Goal: Task Accomplishment & Management: Use online tool/utility

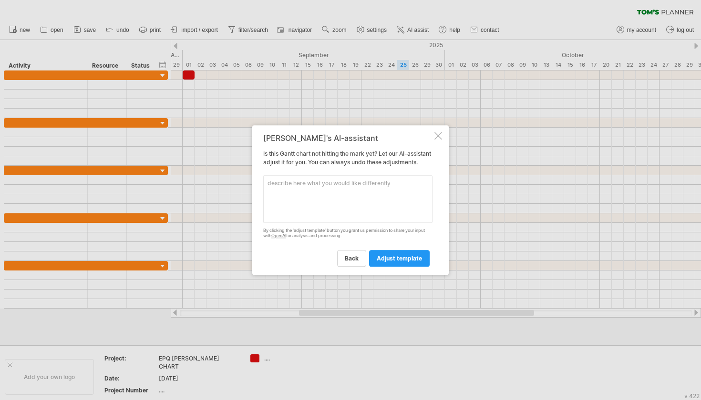
click at [359, 200] on textarea at bounding box center [347, 199] width 169 height 48
click at [394, 262] on span "adjust template" at bounding box center [399, 258] width 45 height 7
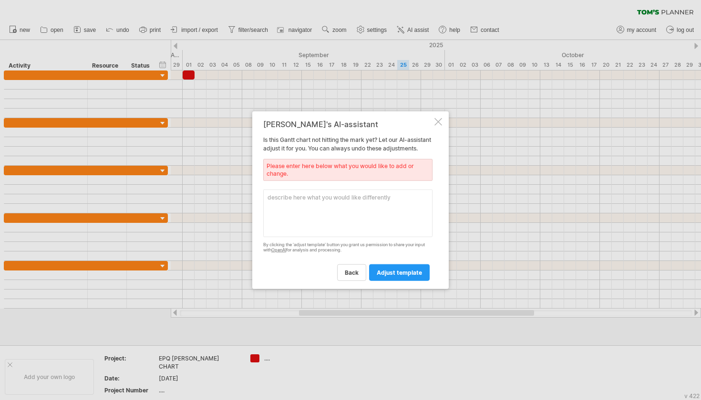
click at [371, 198] on textarea at bounding box center [347, 214] width 169 height 48
click at [287, 218] on textarea "add colour" at bounding box center [347, 214] width 169 height 48
type textarea "add colour"
click at [396, 273] on link "adjust template" at bounding box center [399, 272] width 61 height 17
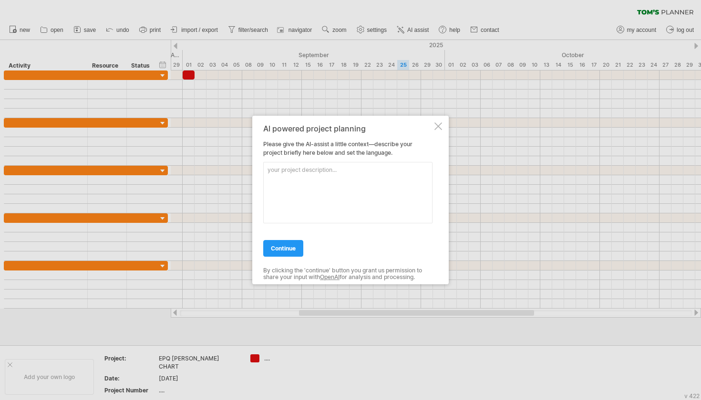
click at [436, 125] on div at bounding box center [438, 127] width 8 height 8
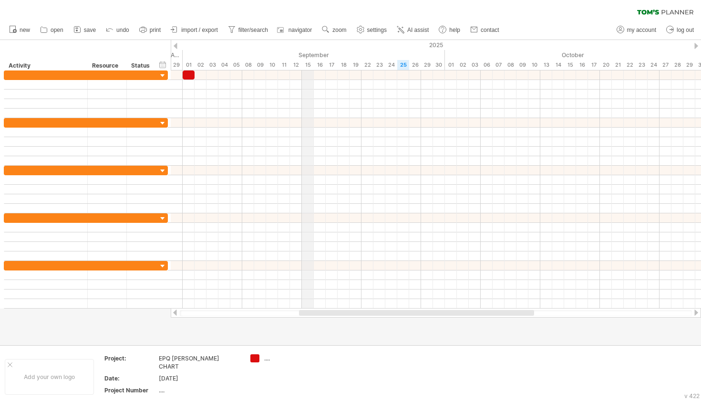
click at [309, 54] on div "September" at bounding box center [314, 55] width 262 height 10
click at [224, 65] on div "04" at bounding box center [224, 65] width 12 height 10
click at [365, 317] on div at bounding box center [436, 313] width 530 height 10
click at [291, 30] on span "navigator" at bounding box center [299, 30] width 23 height 7
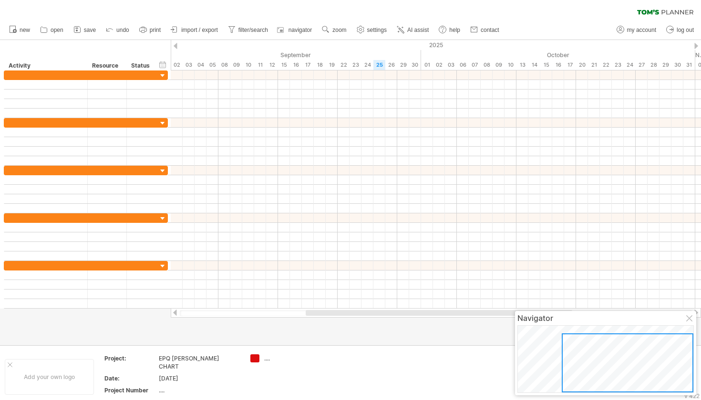
drag, startPoint x: 606, startPoint y: 364, endPoint x: 614, endPoint y: 366, distance: 8.7
click at [614, 366] on div at bounding box center [628, 363] width 132 height 59
click at [653, 356] on div at bounding box center [626, 362] width 132 height 59
click at [687, 316] on div at bounding box center [690, 320] width 8 height 8
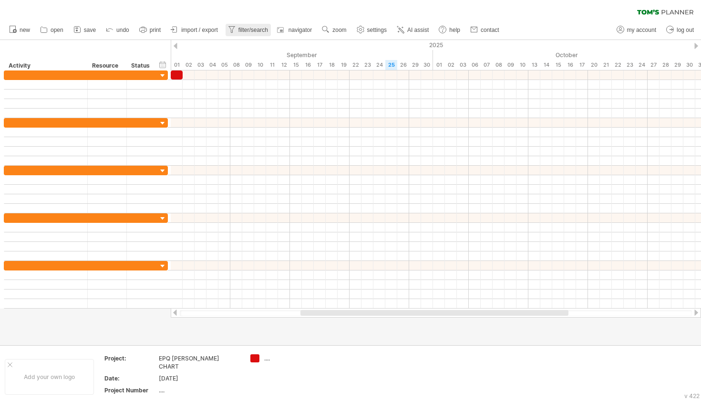
click at [254, 31] on span "filter/search" at bounding box center [253, 30] width 30 height 7
type input "**********"
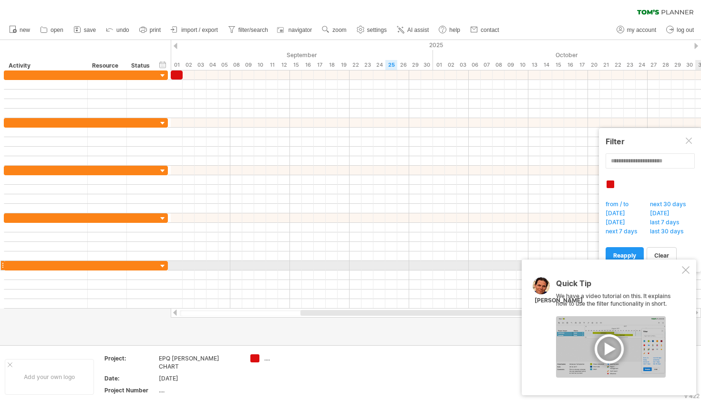
click at [692, 266] on div "Quick Tip We have a video tutorial on this. It explains how to use the filter f…" at bounding box center [609, 328] width 174 height 136
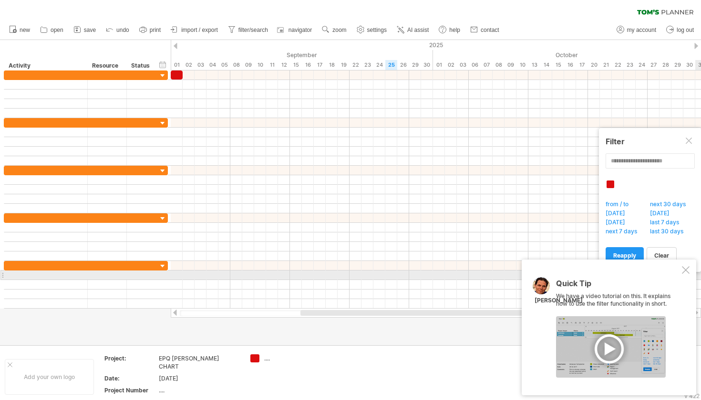
click at [683, 272] on div at bounding box center [686, 270] width 8 height 8
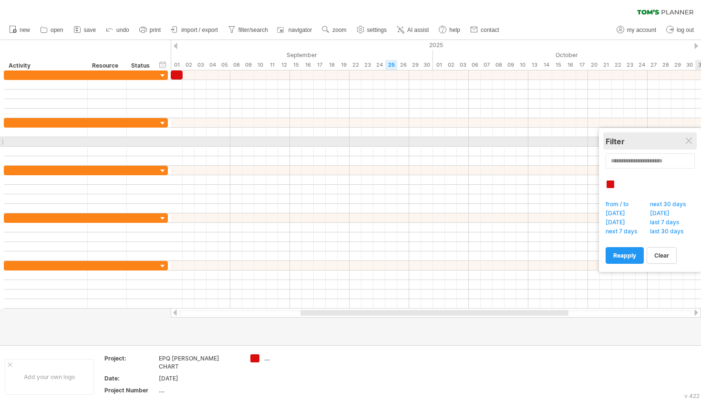
click at [686, 133] on div "Filter" at bounding box center [649, 141] width 89 height 17
click at [686, 138] on div at bounding box center [690, 142] width 8 height 8
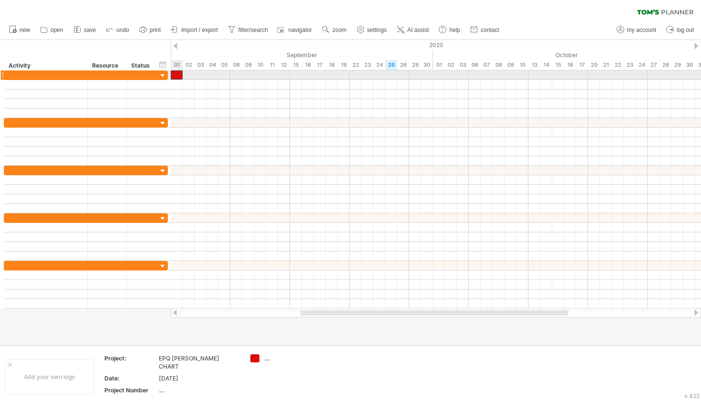
click at [180, 73] on div at bounding box center [177, 75] width 12 height 9
click at [266, 358] on div "...." at bounding box center [290, 359] width 52 height 8
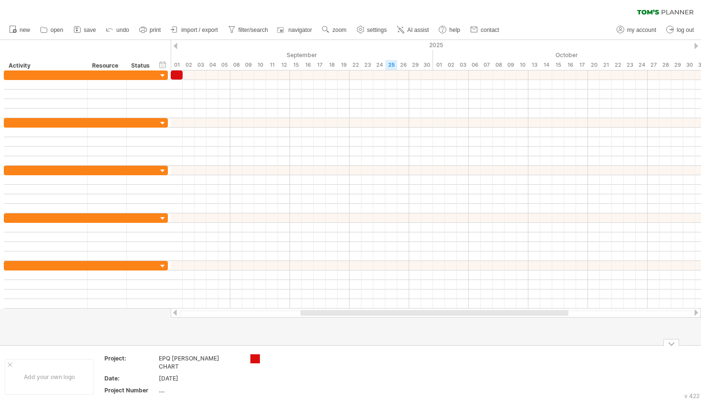
click at [255, 358] on div "Trying to reach [DOMAIN_NAME] Connected again... 0% clear filter new" at bounding box center [350, 200] width 701 height 400
click at [255, 358] on div at bounding box center [255, 359] width 10 height 9
click at [255, 358] on div "Trying to reach [DOMAIN_NAME] Connected again... 0% clear filter new" at bounding box center [350, 200] width 701 height 400
click at [255, 359] on div "Trying to reach [DOMAIN_NAME] Connected again... 0% clear filter new" at bounding box center [350, 200] width 701 height 400
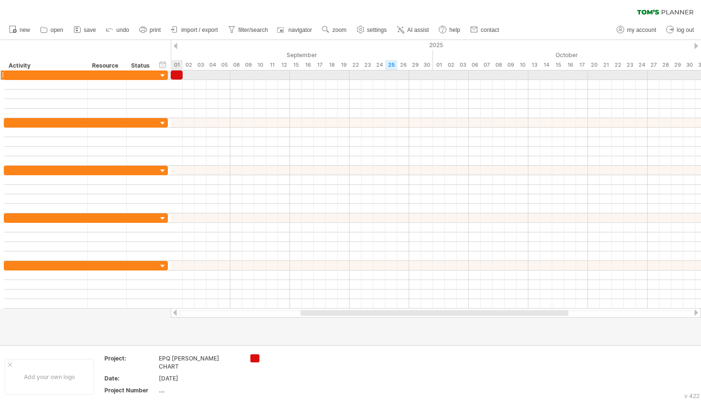
click at [178, 78] on div at bounding box center [177, 75] width 12 height 9
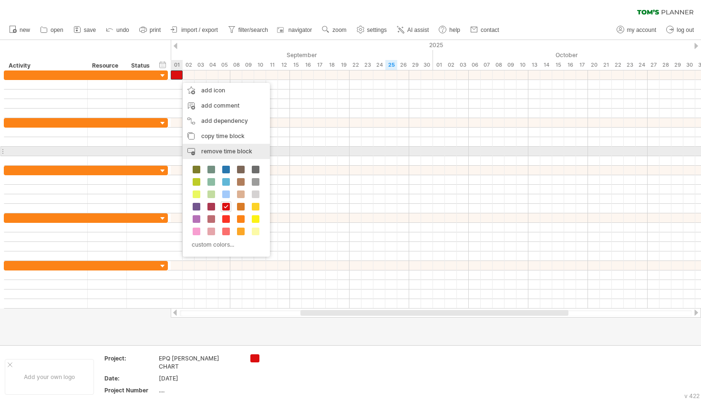
click at [226, 150] on span "remove time block" at bounding box center [226, 151] width 51 height 7
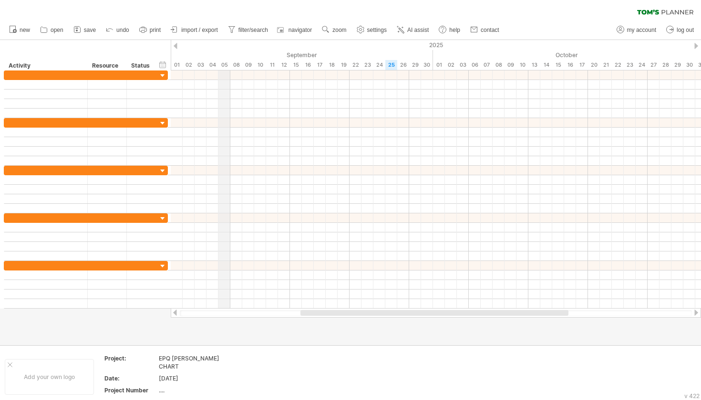
click at [221, 64] on div "05" at bounding box center [224, 65] width 12 height 10
click at [235, 50] on div "2025" at bounding box center [338, 45] width 1764 height 10
click at [237, 52] on div "September" at bounding box center [302, 55] width 262 height 10
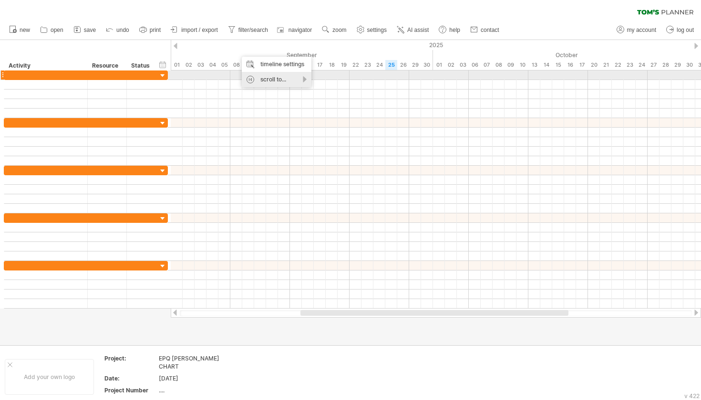
click at [300, 75] on div "scroll to..." at bounding box center [277, 79] width 70 height 15
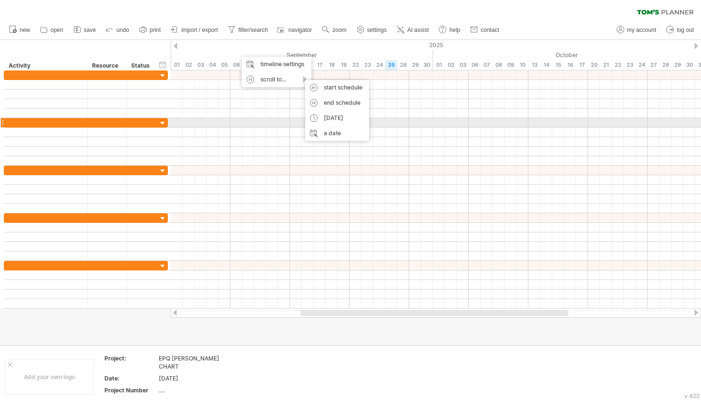
click at [249, 119] on div at bounding box center [436, 123] width 530 height 10
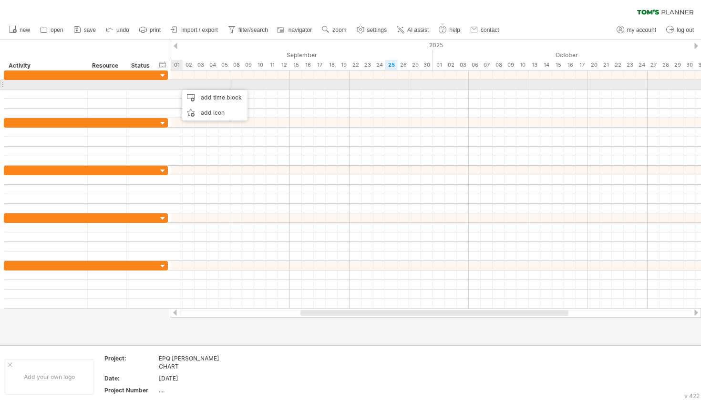
click at [177, 85] on div at bounding box center [436, 85] width 530 height 10
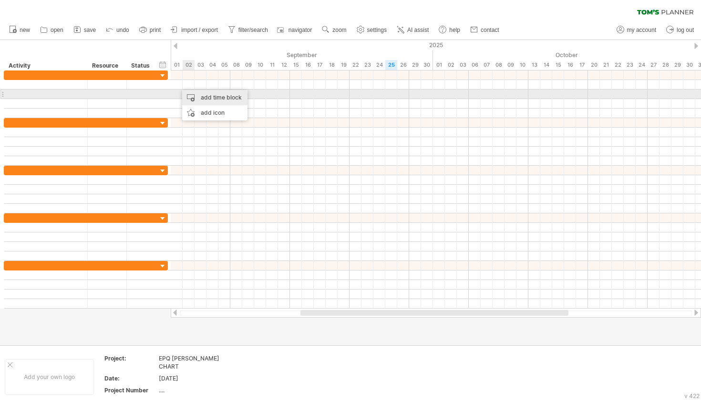
click at [195, 95] on div "add time block" at bounding box center [214, 97] width 65 height 15
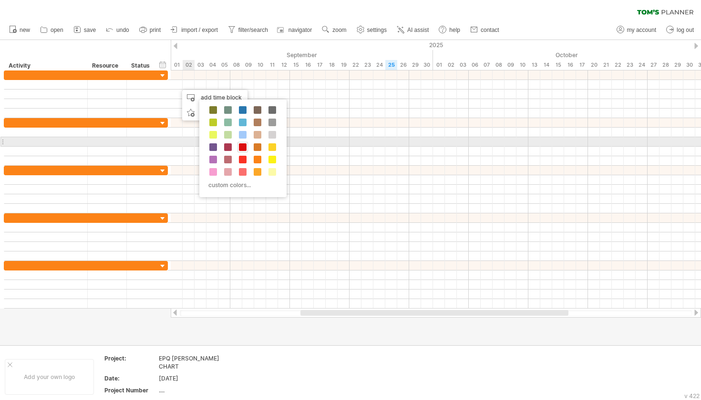
click at [242, 144] on span at bounding box center [243, 147] width 8 height 8
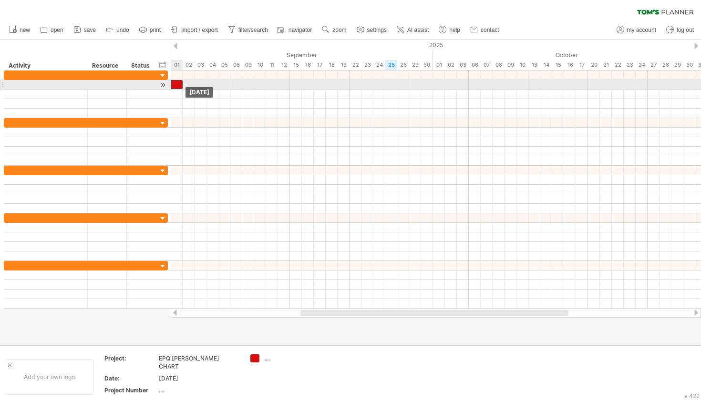
click at [178, 87] on div at bounding box center [177, 84] width 12 height 9
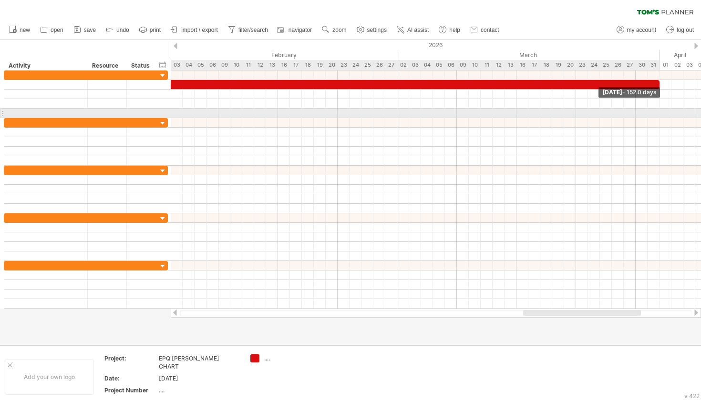
drag, startPoint x: 182, startPoint y: 86, endPoint x: 658, endPoint y: 113, distance: 477.4
click at [658, 113] on div "[DATE] - 152.0 days [DATE]" at bounding box center [436, 190] width 530 height 238
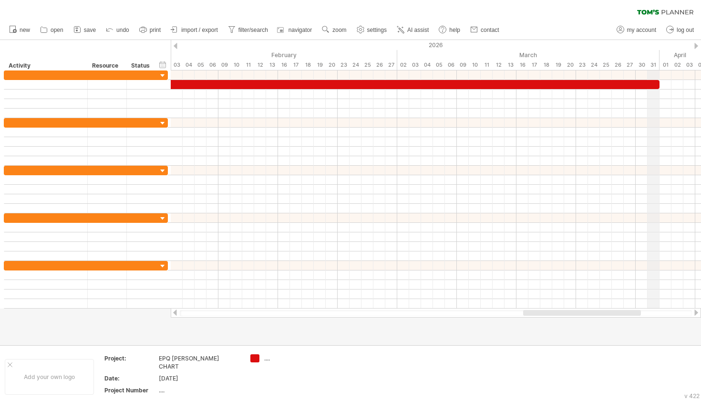
click at [658, 57] on div "March" at bounding box center [528, 55] width 262 height 10
click at [659, 57] on div "March" at bounding box center [528, 55] width 262 height 10
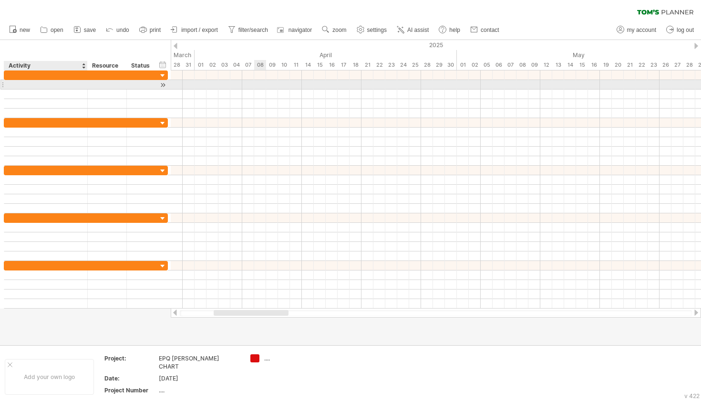
click at [33, 82] on div at bounding box center [45, 84] width 73 height 9
type input "*"
type input "**********"
click at [134, 85] on div at bounding box center [142, 84] width 21 height 9
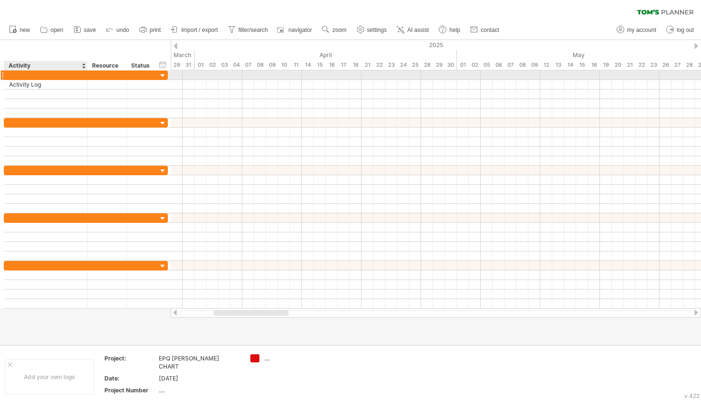
click at [59, 75] on div at bounding box center [45, 75] width 73 height 9
click at [59, 75] on input "text" at bounding box center [45, 75] width 73 height 9
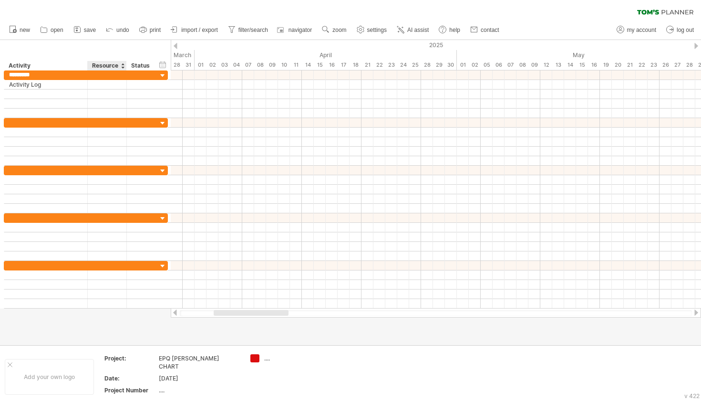
type input "**********"
click at [123, 66] on div at bounding box center [123, 66] width 4 height 10
click at [109, 67] on div "Resource" at bounding box center [106, 66] width 29 height 10
click at [117, 67] on input "********" at bounding box center [106, 66] width 29 height 10
type input "*"
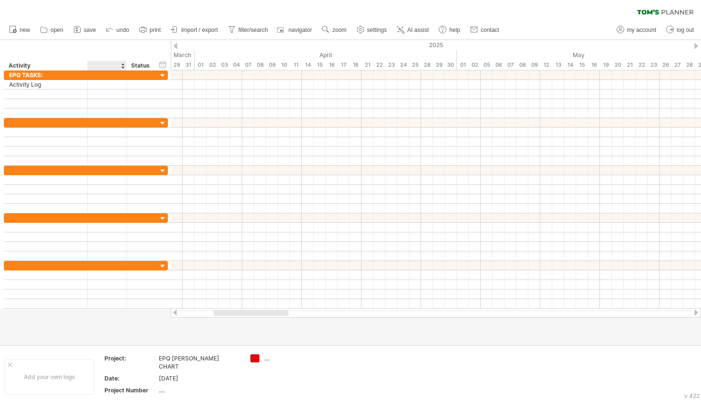
type input "*"
drag, startPoint x: 105, startPoint y: 65, endPoint x: 124, endPoint y: 68, distance: 18.7
click at [124, 68] on div "**********" at bounding box center [106, 66] width 39 height 10
click at [92, 66] on div "****** FINSIH" at bounding box center [106, 66] width 39 height 10
click at [92, 64] on div "****** FINSIH" at bounding box center [106, 66] width 39 height 10
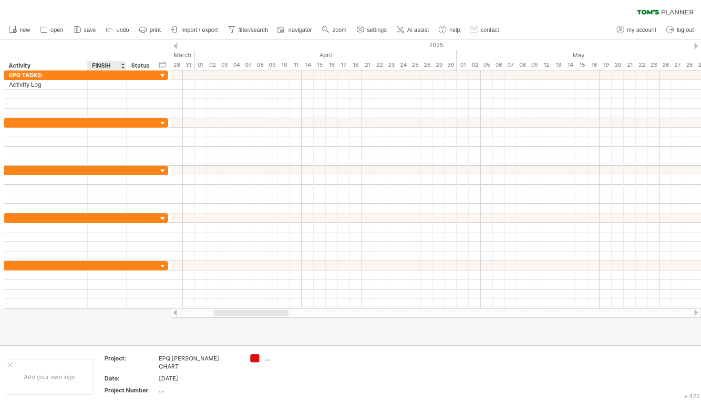
click at [112, 67] on div "FINSIH" at bounding box center [106, 66] width 29 height 10
click at [114, 64] on input "******" at bounding box center [106, 66] width 29 height 10
click at [102, 66] on input "**********" at bounding box center [106, 66] width 29 height 10
click at [109, 65] on input "**********" at bounding box center [106, 66] width 29 height 10
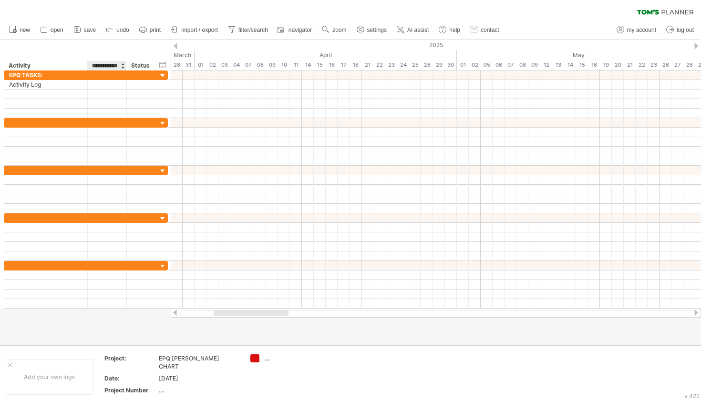
type input "**********"
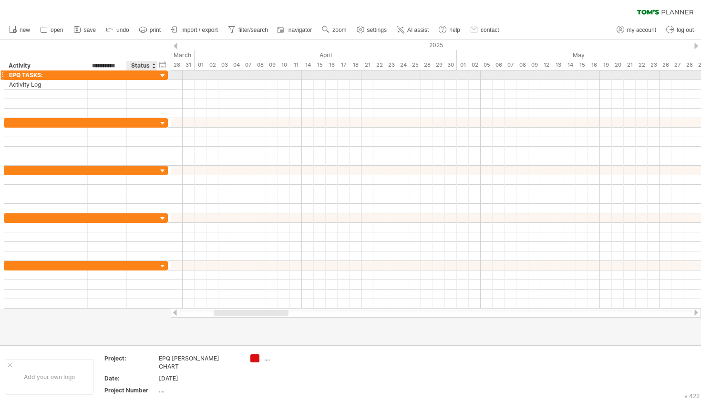
click at [148, 73] on div at bounding box center [142, 75] width 21 height 9
click at [105, 77] on div at bounding box center [106, 75] width 29 height 9
type input "*"
type input "**********"
click at [144, 71] on div at bounding box center [142, 75] width 21 height 9
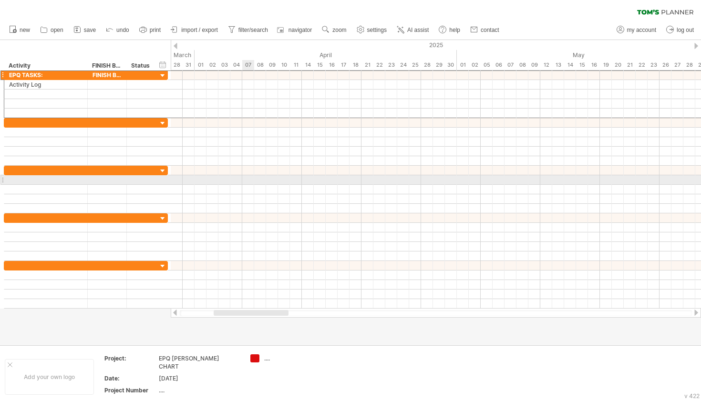
click at [144, 73] on input "text" at bounding box center [142, 75] width 21 height 9
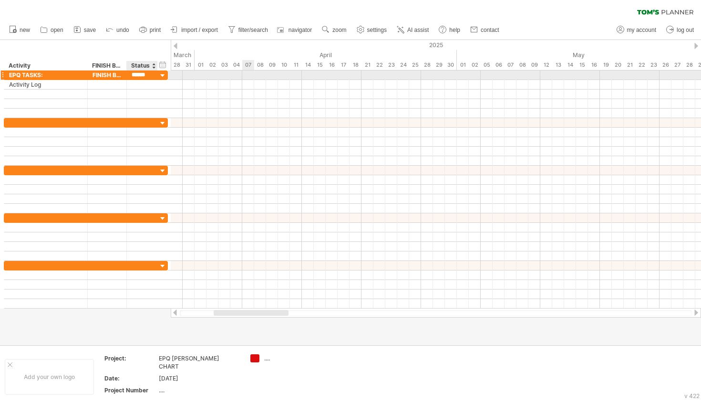
type input "*******"
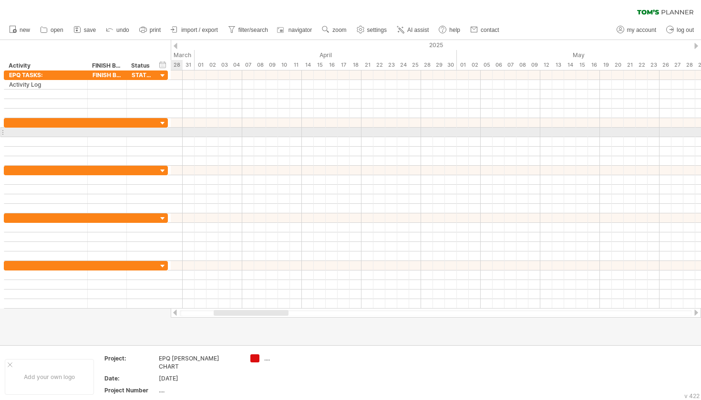
click at [174, 133] on div at bounding box center [436, 133] width 530 height 10
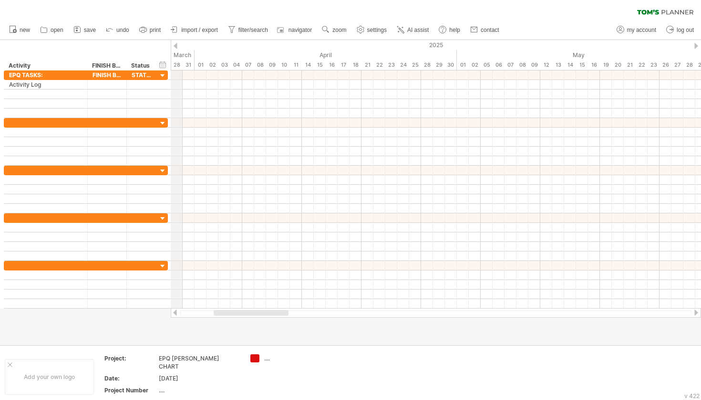
drag, startPoint x: 170, startPoint y: 54, endPoint x: 178, endPoint y: 54, distance: 8.1
click at [178, 54] on div "Trying to reach [DOMAIN_NAME] Connected again... 0% clear filter new" at bounding box center [350, 200] width 701 height 400
click at [163, 67] on div "hide start/end/duration show start/end/duration" at bounding box center [162, 65] width 9 height 10
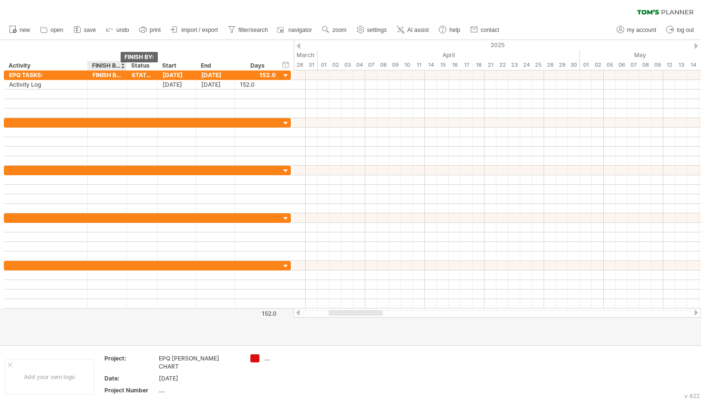
click at [114, 67] on div "FINISH BY:" at bounding box center [106, 66] width 29 height 10
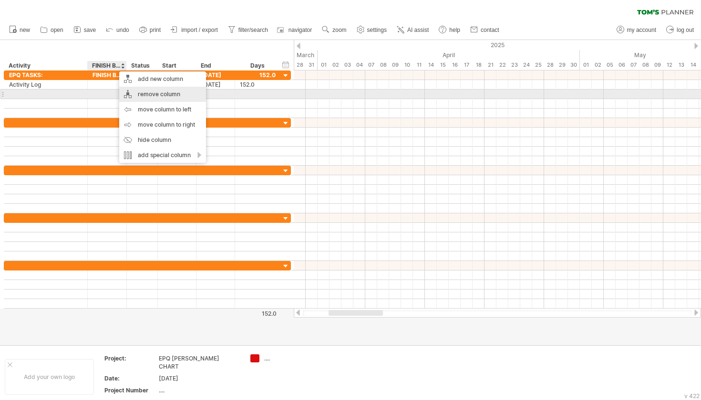
click at [165, 93] on div "remove column" at bounding box center [162, 94] width 87 height 15
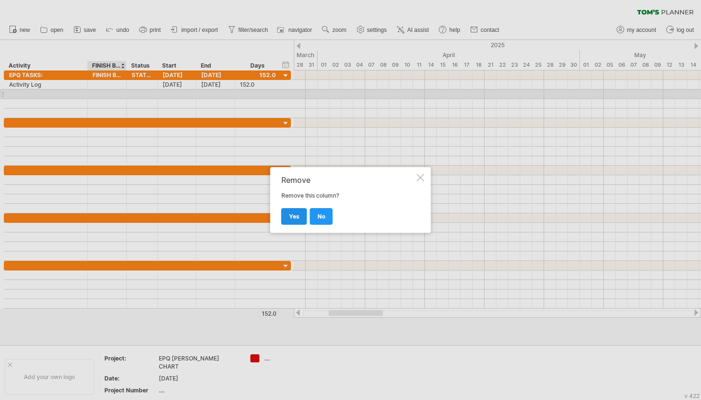
click at [298, 215] on span "yes" at bounding box center [294, 216] width 10 height 7
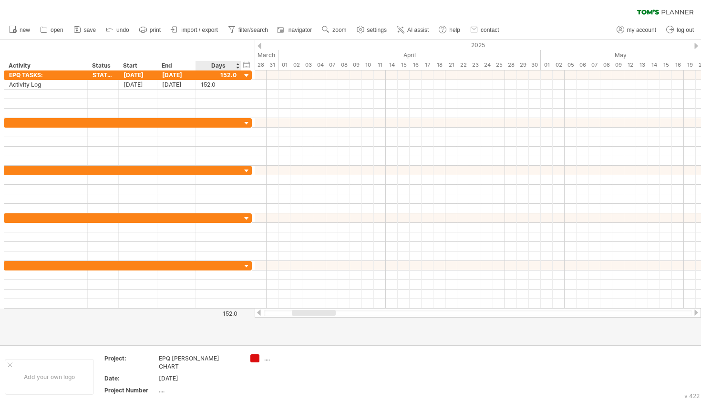
click at [237, 65] on div "Days" at bounding box center [217, 66] width 45 height 10
click at [236, 62] on div "Days" at bounding box center [217, 66] width 45 height 10
click at [236, 70] on div "Days" at bounding box center [217, 66] width 45 height 10
click at [235, 65] on div "Days" at bounding box center [217, 66] width 45 height 10
click at [224, 61] on div "hide start/end/duration show start/end/duration ******** Activity ****** Status…" at bounding box center [127, 55] width 255 height 31
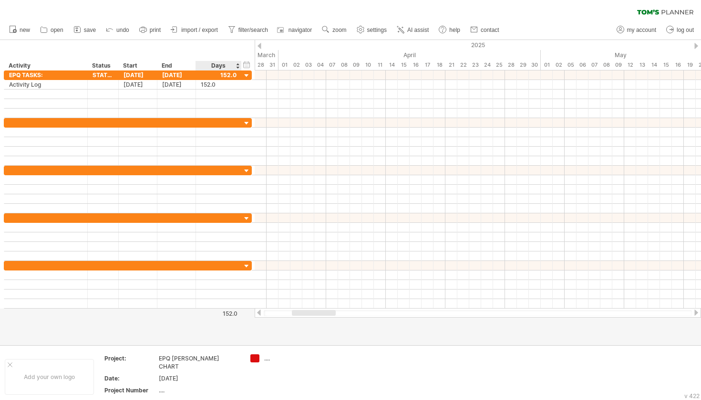
click at [224, 65] on div "Days" at bounding box center [217, 66] width 45 height 10
click at [236, 63] on div "Days" at bounding box center [217, 66] width 45 height 10
click at [236, 65] on div "Days" at bounding box center [217, 66] width 45 height 10
click at [231, 119] on div at bounding box center [219, 122] width 36 height 9
click at [232, 63] on div "Days" at bounding box center [217, 66] width 45 height 10
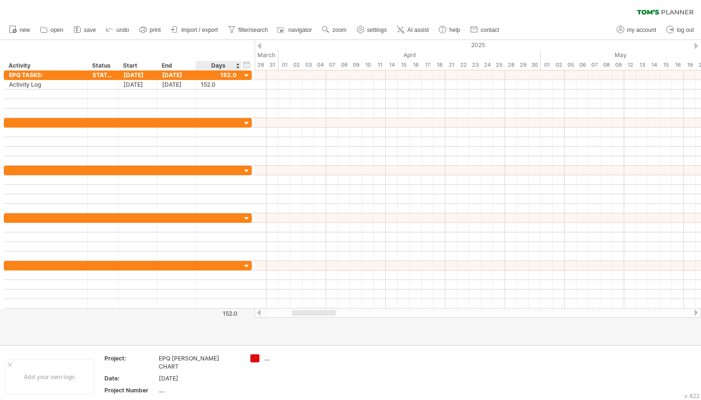
click at [232, 63] on div "Days" at bounding box center [217, 66] width 45 height 10
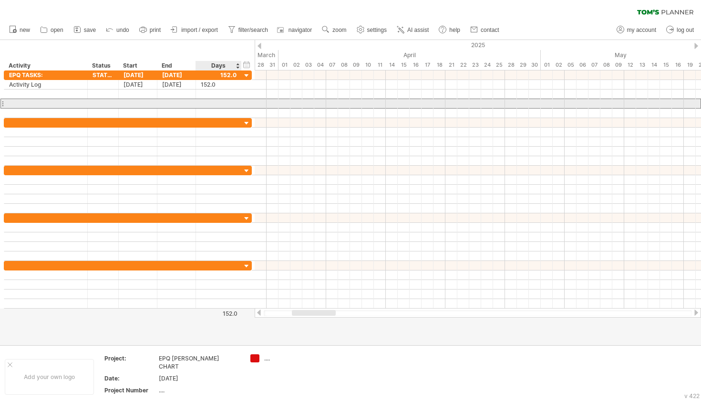
click at [219, 106] on div at bounding box center [219, 103] width 36 height 9
click at [220, 66] on div "Days" at bounding box center [217, 66] width 45 height 10
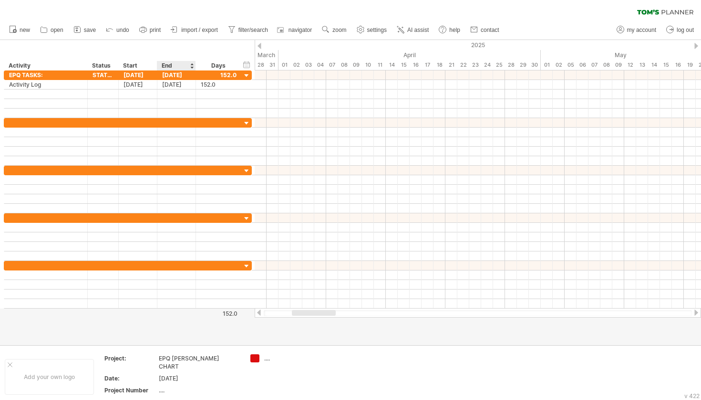
click at [162, 66] on div "End" at bounding box center [176, 66] width 29 height 10
drag, startPoint x: 237, startPoint y: 68, endPoint x: 217, endPoint y: 68, distance: 20.0
click at [236, 68] on div "Days" at bounding box center [217, 66] width 45 height 10
click at [238, 67] on div "Days" at bounding box center [217, 66] width 45 height 10
click at [192, 65] on div at bounding box center [192, 66] width 4 height 10
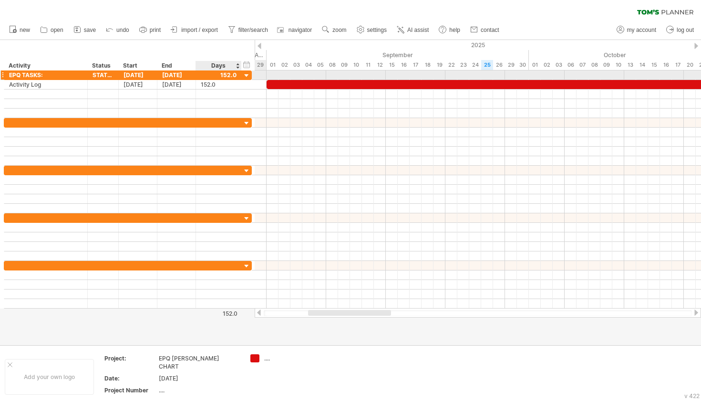
click at [247, 75] on div at bounding box center [246, 76] width 9 height 9
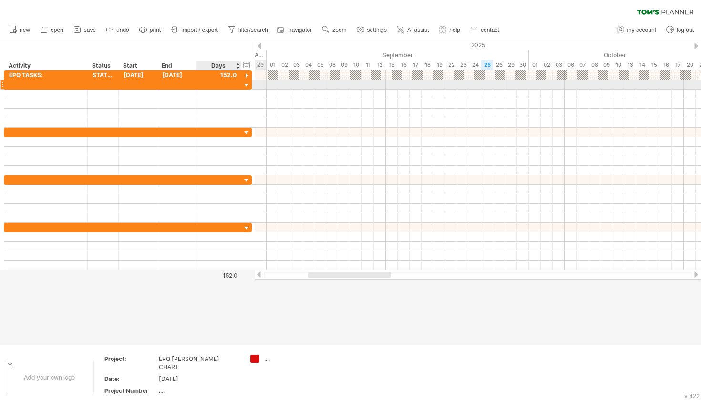
click at [246, 84] on div at bounding box center [246, 85] width 9 height 9
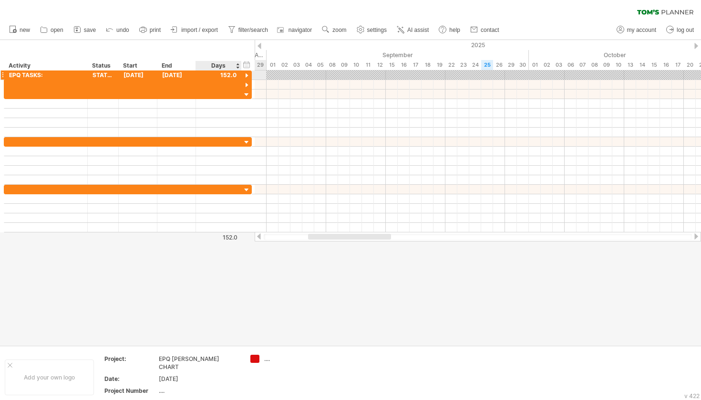
click at [247, 76] on div at bounding box center [246, 76] width 9 height 9
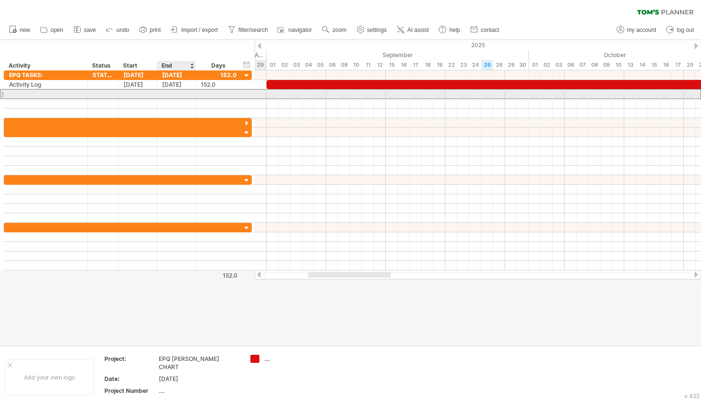
click at [177, 96] on div at bounding box center [176, 94] width 39 height 9
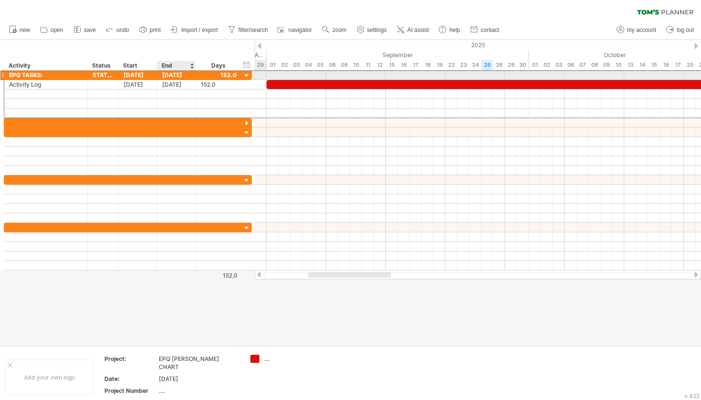
click at [179, 75] on div "[DATE]" at bounding box center [176, 75] width 39 height 9
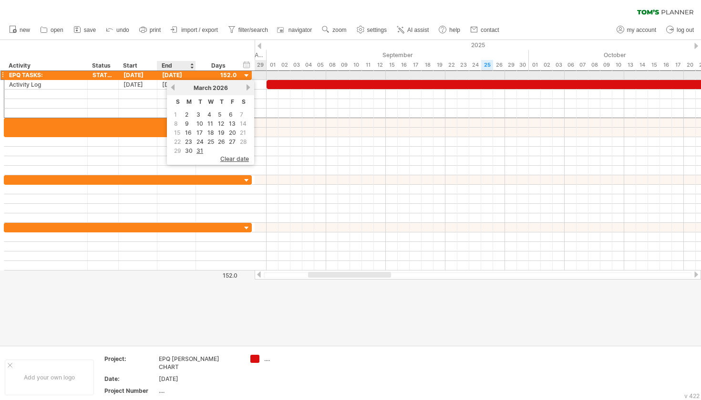
click at [189, 77] on div "[DATE]" at bounding box center [176, 75] width 39 height 9
click at [189, 74] on div "[DATE]" at bounding box center [176, 75] width 39 height 9
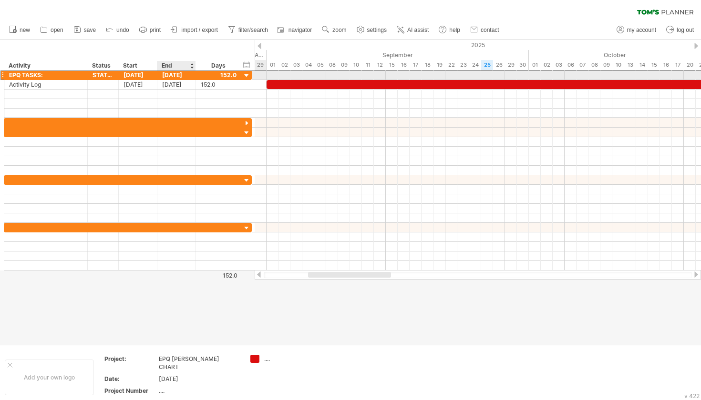
click at [190, 75] on div "[DATE]" at bounding box center [176, 75] width 39 height 9
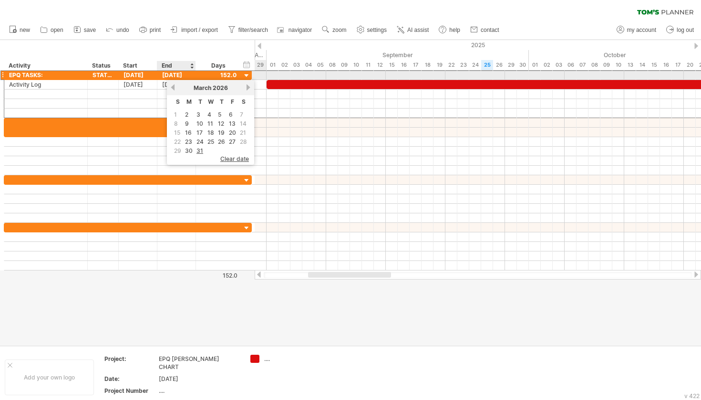
click at [176, 74] on div "[DATE]" at bounding box center [176, 75] width 39 height 9
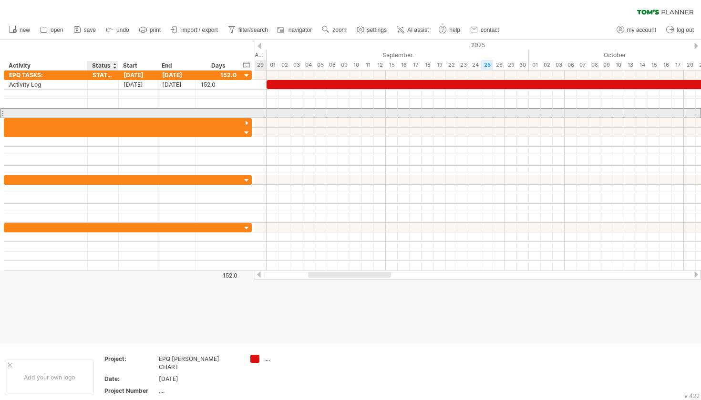
click at [113, 113] on div at bounding box center [103, 113] width 31 height 9
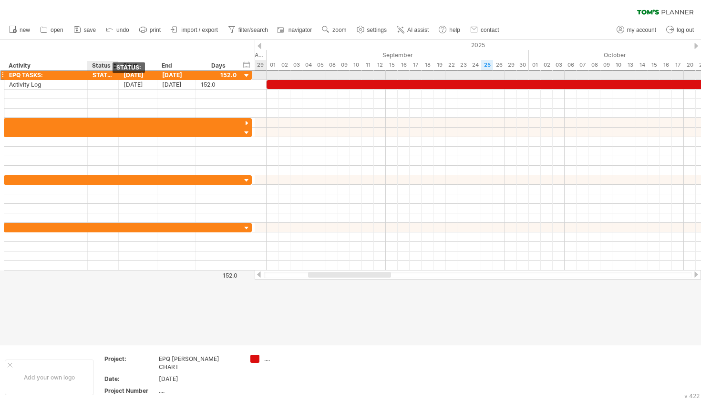
click at [109, 72] on div "STATUS:" at bounding box center [102, 75] width 21 height 9
click at [113, 75] on input "*******" at bounding box center [102, 75] width 21 height 9
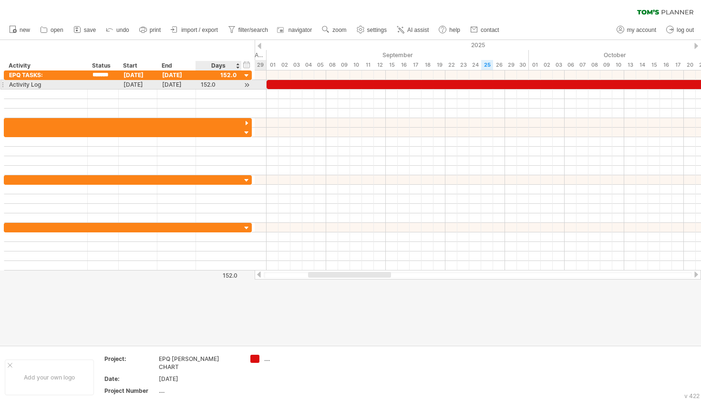
click at [247, 85] on div at bounding box center [246, 85] width 9 height 10
click at [244, 64] on div "hide start/end/duration show start/end/duration" at bounding box center [246, 65] width 9 height 10
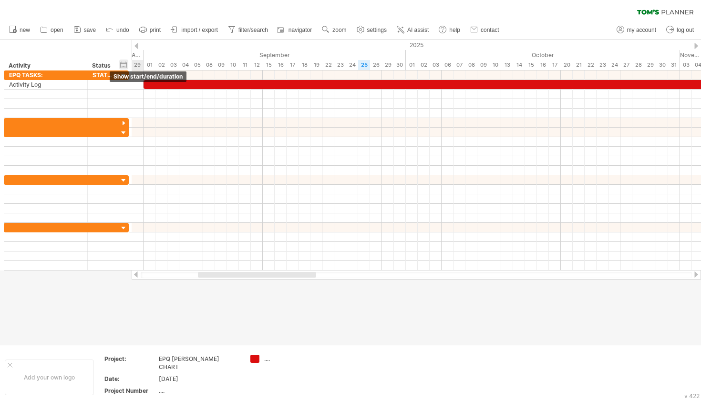
click at [124, 62] on div "hide start/end/duration show start/end/duration" at bounding box center [123, 65] width 9 height 10
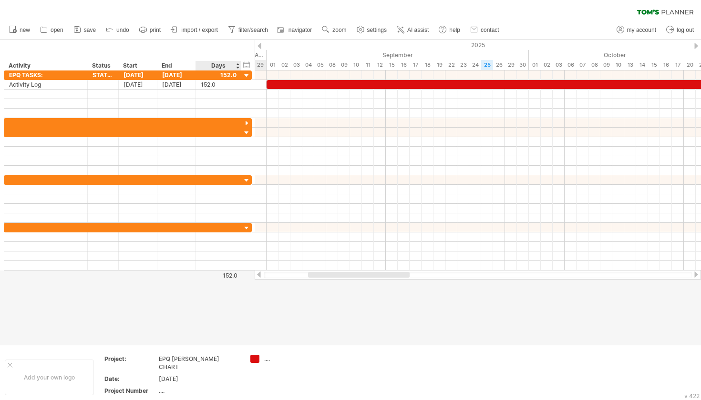
click at [236, 67] on div "Days" at bounding box center [217, 66] width 45 height 10
click at [238, 62] on div "Days" at bounding box center [217, 66] width 45 height 10
click at [220, 63] on div "Days" at bounding box center [217, 66] width 45 height 10
click at [239, 68] on div "Days" at bounding box center [217, 66] width 45 height 10
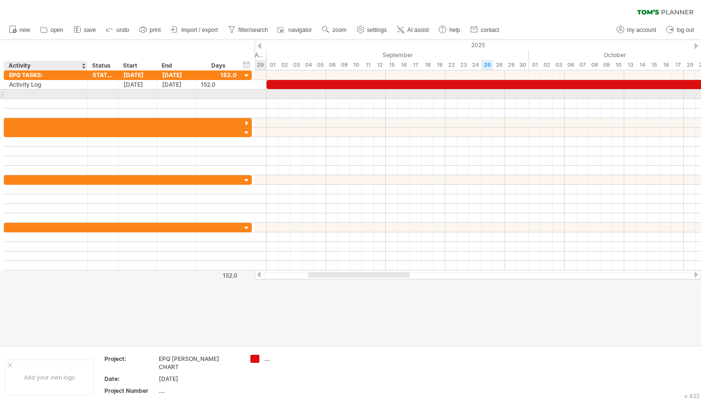
click at [69, 95] on div at bounding box center [45, 94] width 73 height 9
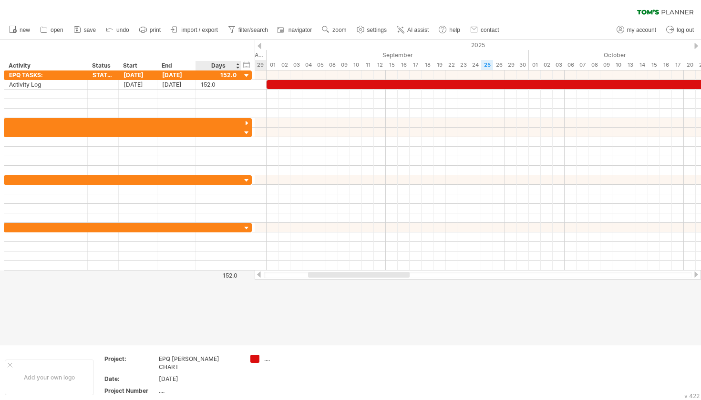
click at [237, 66] on div "Days" at bounding box center [217, 66] width 45 height 10
click at [237, 61] on div "Days" at bounding box center [217, 66] width 45 height 10
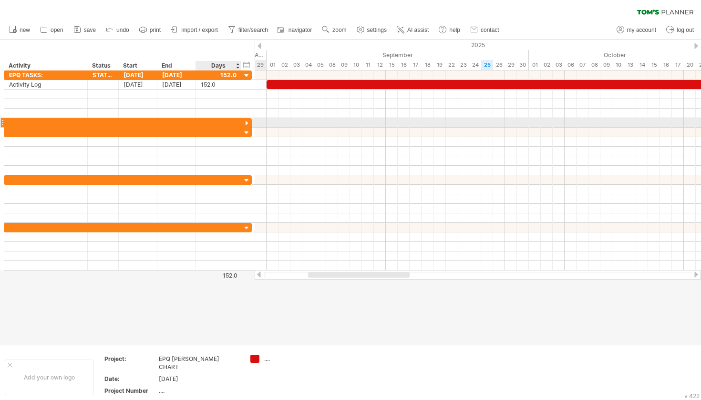
click at [247, 123] on div at bounding box center [246, 123] width 9 height 9
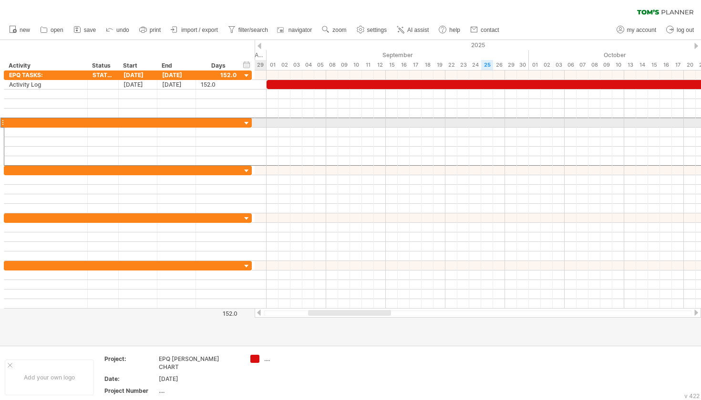
click at [1, 120] on div at bounding box center [2, 123] width 4 height 10
click at [4, 123] on div at bounding box center [2, 123] width 4 height 10
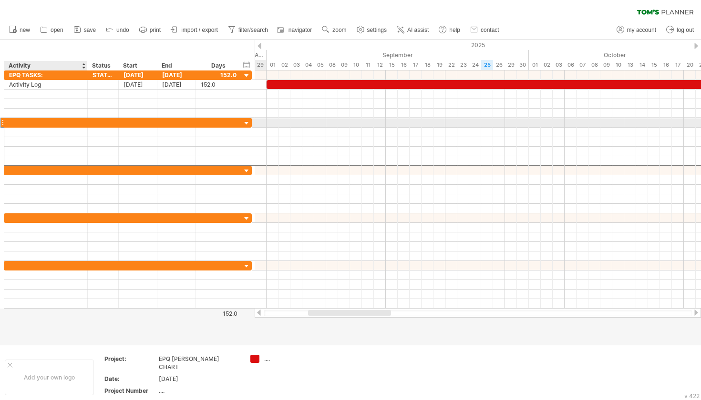
click at [77, 124] on div at bounding box center [45, 122] width 73 height 9
click at [77, 124] on div at bounding box center [45, 122] width 83 height 9
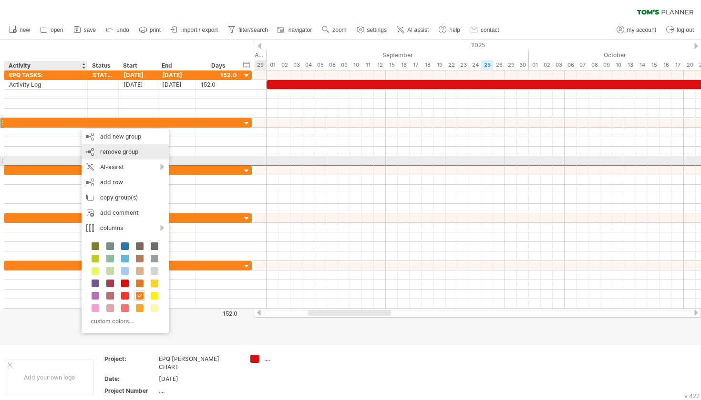
click at [131, 156] on div "remove group remove selected groups" at bounding box center [125, 151] width 87 height 15
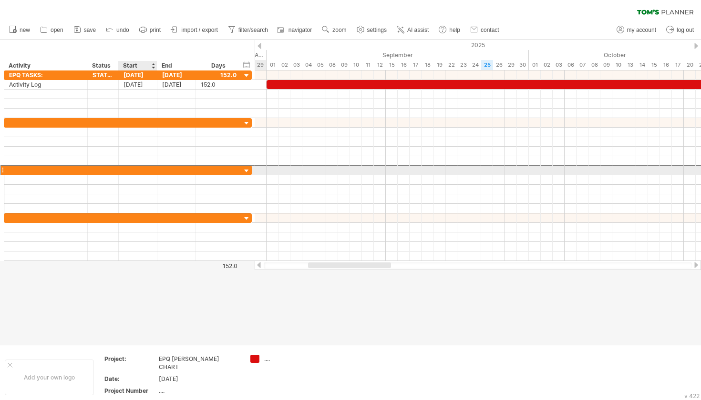
click at [139, 169] on div at bounding box center [138, 170] width 39 height 9
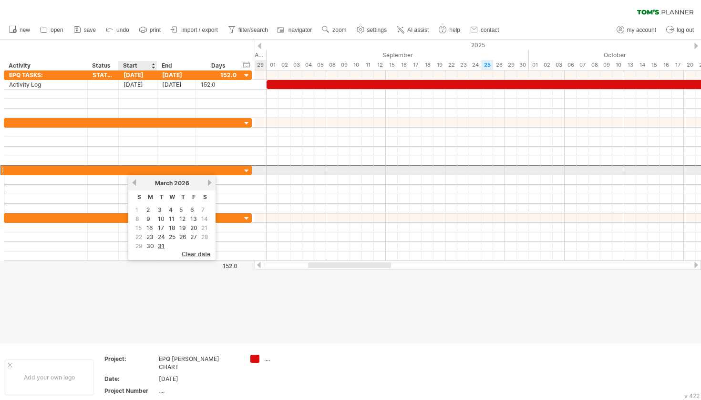
click at [139, 169] on div at bounding box center [138, 170] width 39 height 9
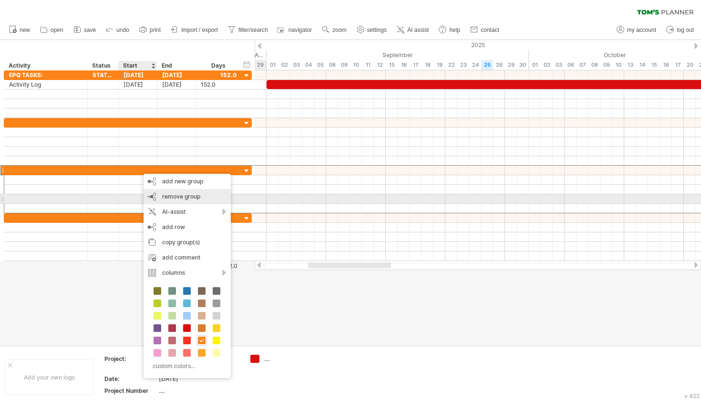
click at [164, 195] on span "remove group" at bounding box center [181, 196] width 38 height 7
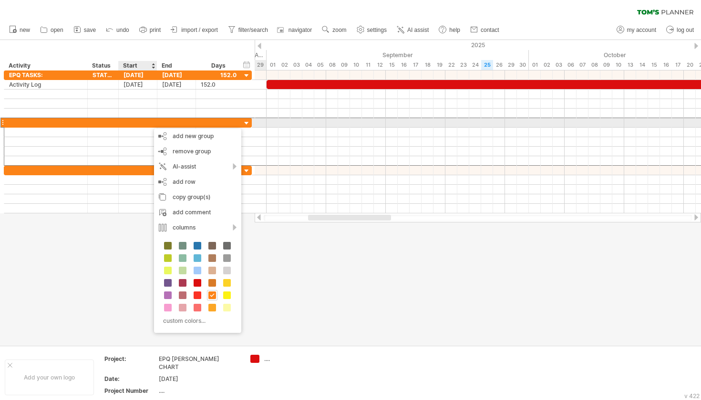
click at [149, 124] on div at bounding box center [138, 122] width 39 height 9
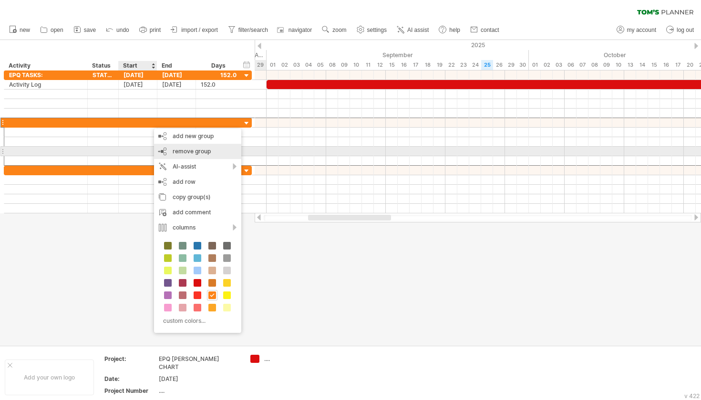
click at [181, 149] on span "remove group" at bounding box center [192, 151] width 38 height 7
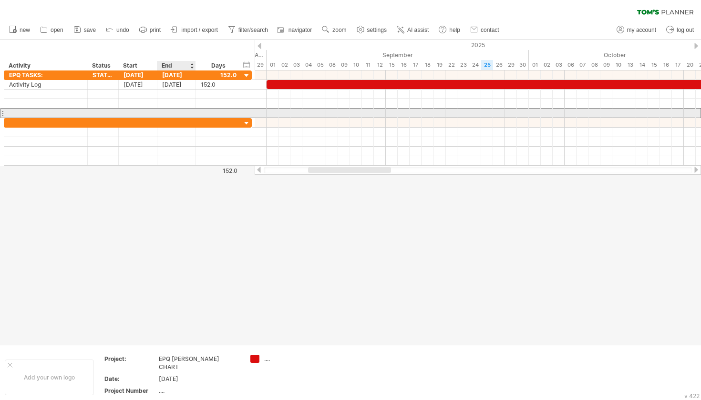
click at [180, 113] on div at bounding box center [176, 113] width 39 height 9
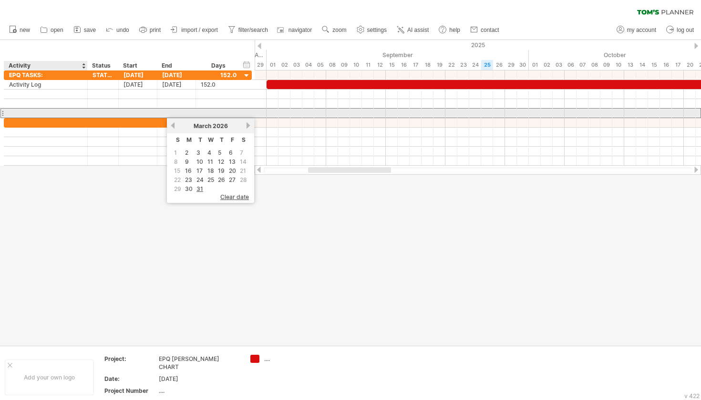
click at [53, 112] on div at bounding box center [45, 113] width 73 height 9
click at [53, 112] on input "text" at bounding box center [45, 113] width 73 height 9
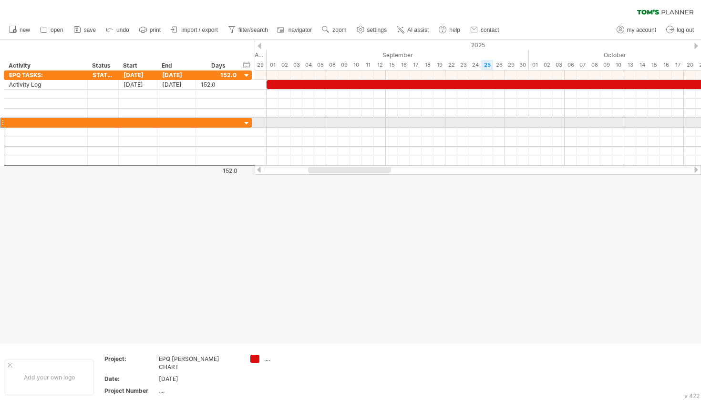
click at [5, 121] on div at bounding box center [45, 122] width 83 height 9
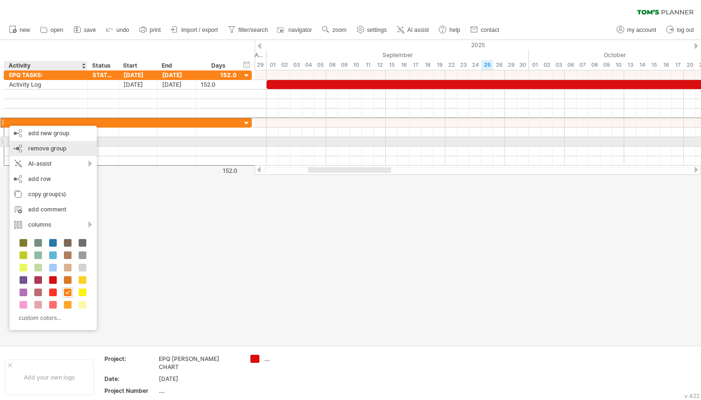
click at [29, 146] on span "remove group" at bounding box center [47, 148] width 38 height 7
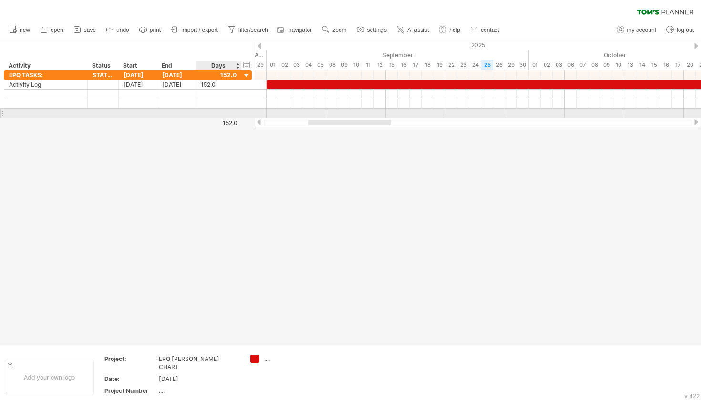
click at [201, 115] on div at bounding box center [219, 113] width 36 height 9
click at [2, 111] on div at bounding box center [2, 113] width 4 height 10
click at [3, 112] on div at bounding box center [2, 113] width 4 height 10
click at [11, 112] on div at bounding box center [45, 113] width 73 height 9
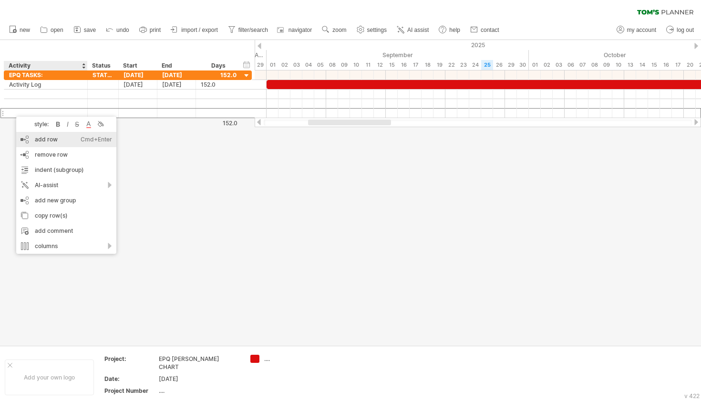
click at [47, 138] on div "add row Ctrl+Enter Cmd+Enter" at bounding box center [66, 139] width 100 height 15
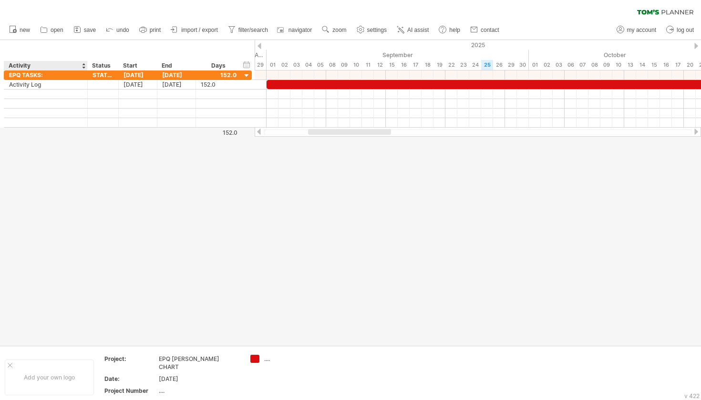
click at [41, 131] on div at bounding box center [350, 193] width 701 height 306
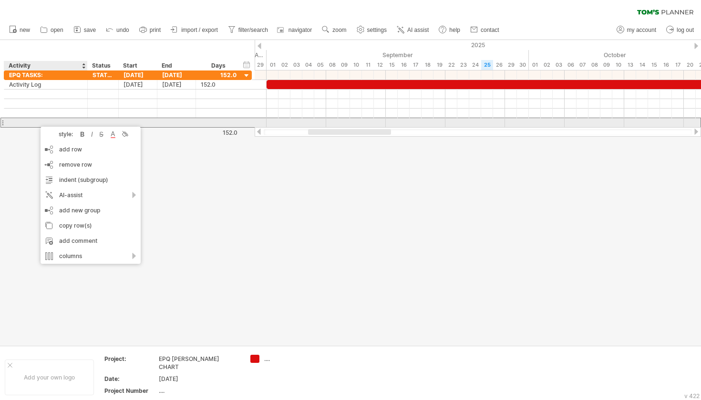
click at [36, 122] on div at bounding box center [45, 122] width 73 height 9
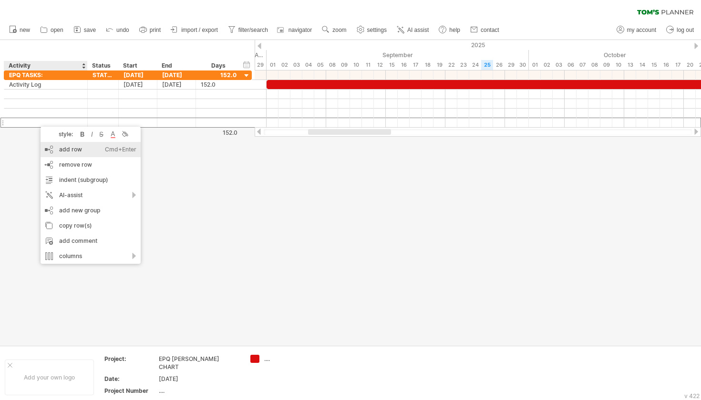
click at [66, 151] on div "add row Ctrl+Enter Cmd+Enter" at bounding box center [91, 149] width 100 height 15
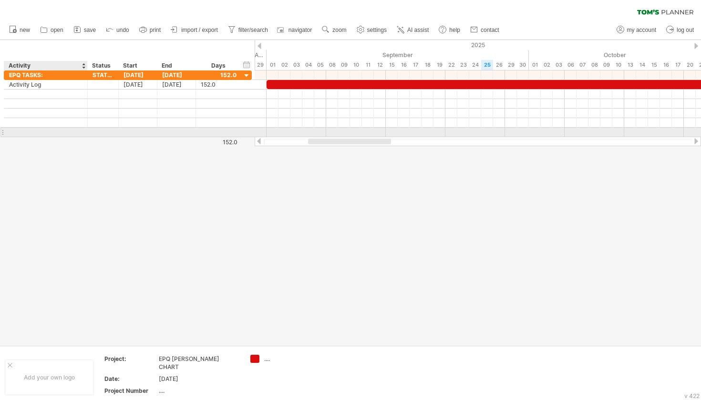
click at [44, 130] on input "text" at bounding box center [45, 132] width 73 height 9
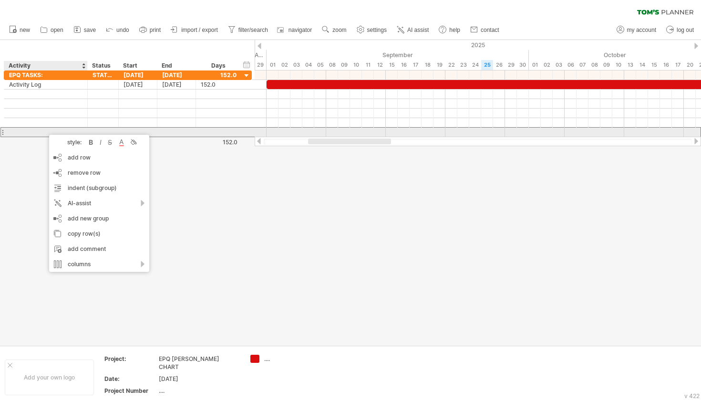
click at [44, 130] on div at bounding box center [45, 132] width 83 height 9
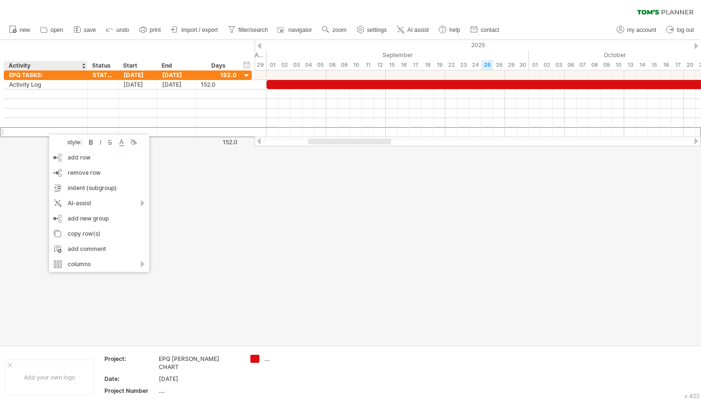
click at [62, 159] on div "add row Ctrl+Enter Cmd+Enter" at bounding box center [99, 157] width 100 height 15
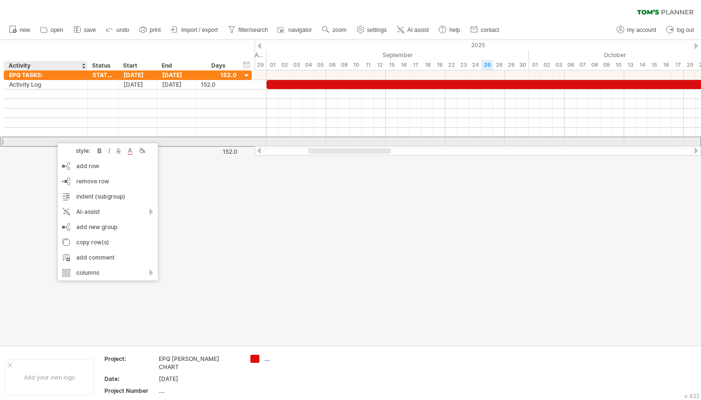
click at [53, 139] on div at bounding box center [45, 141] width 83 height 9
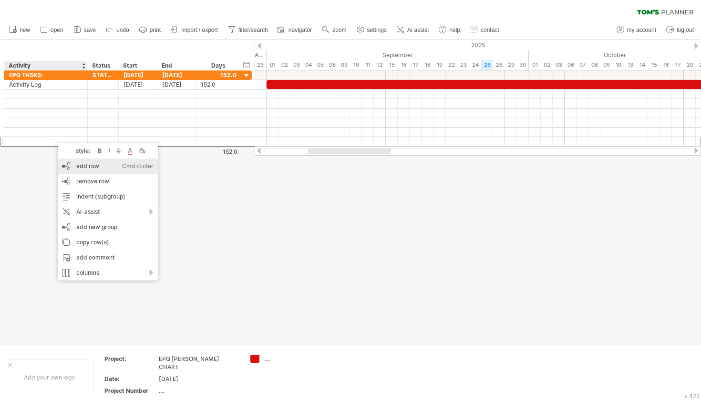
click at [78, 164] on div "add row Ctrl+Enter Cmd+Enter" at bounding box center [108, 166] width 100 height 15
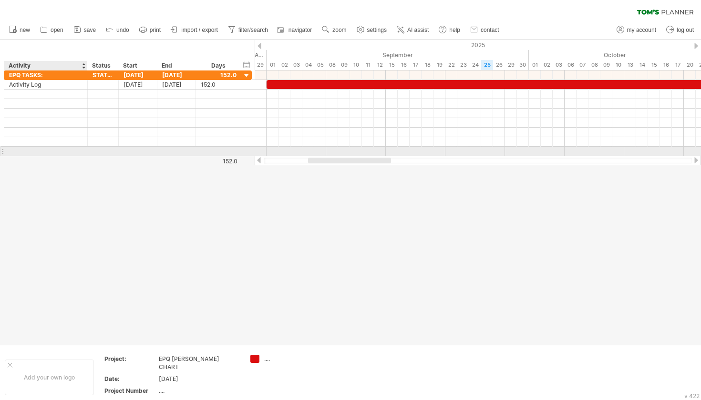
click at [70, 148] on div at bounding box center [45, 151] width 83 height 9
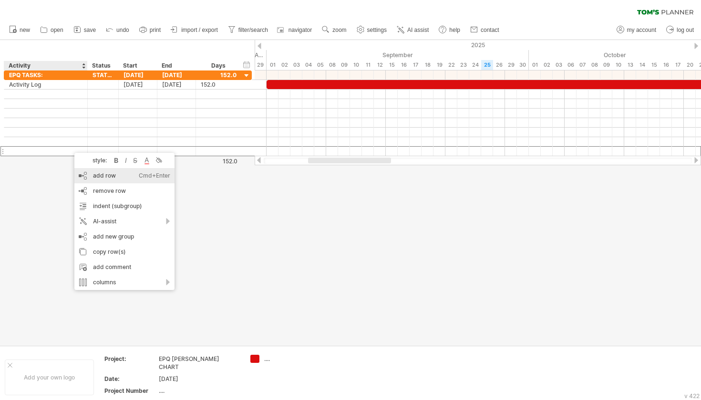
click at [90, 172] on div "add row Ctrl+Enter Cmd+Enter" at bounding box center [124, 175] width 100 height 15
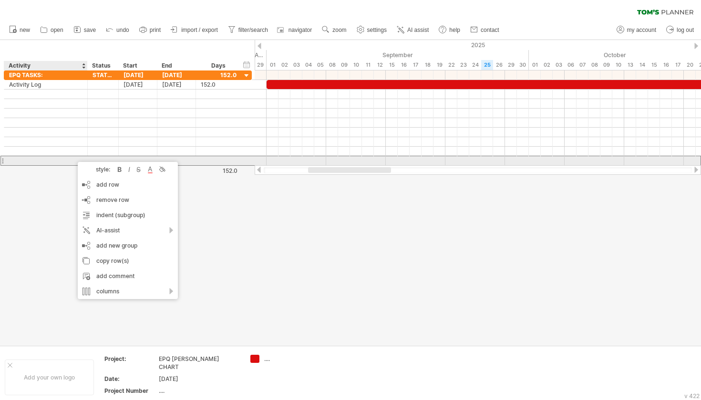
click at [73, 157] on div at bounding box center [45, 160] width 83 height 9
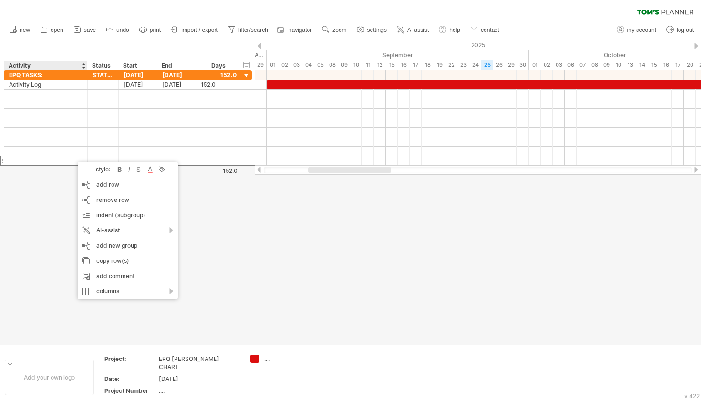
click at [95, 182] on div "add row Ctrl+Enter Cmd+Enter" at bounding box center [128, 184] width 100 height 15
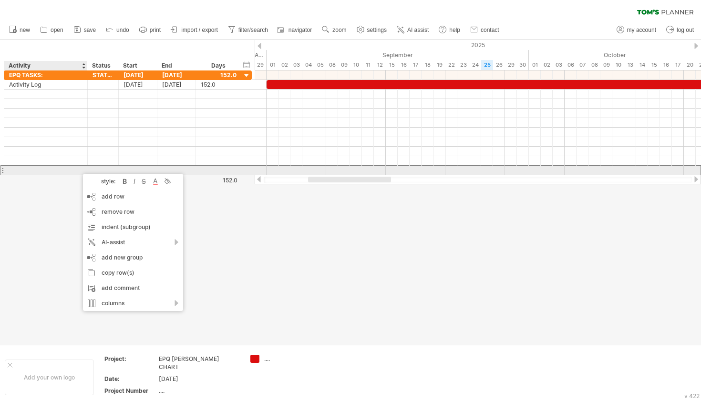
click at [78, 169] on div at bounding box center [45, 170] width 83 height 9
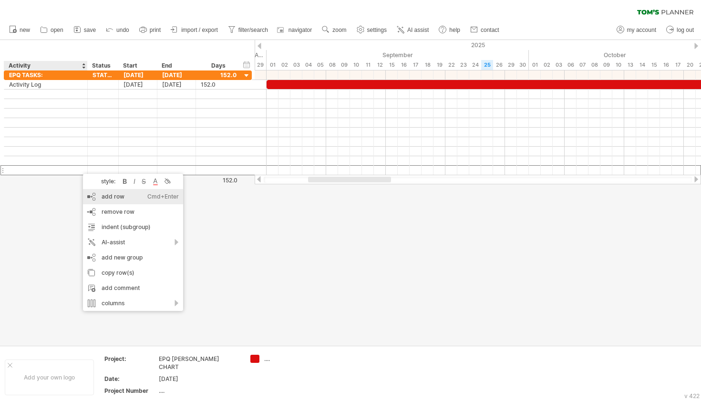
click at [108, 197] on div "add row Ctrl+Enter Cmd+Enter" at bounding box center [133, 196] width 100 height 15
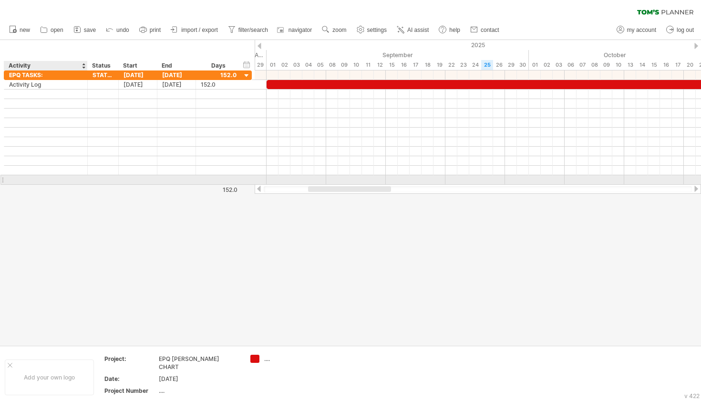
click at [73, 182] on div at bounding box center [45, 179] width 83 height 9
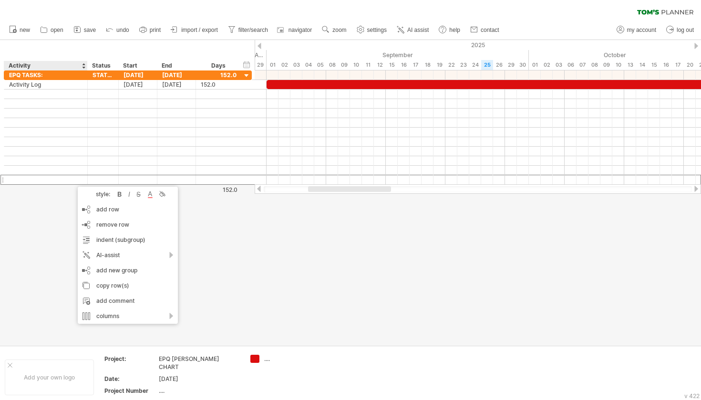
click at [102, 212] on div "add row Ctrl+Enter Cmd+Enter" at bounding box center [128, 209] width 100 height 15
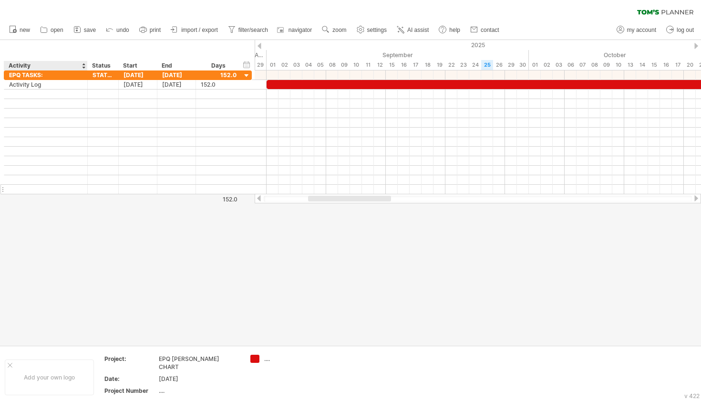
click at [73, 190] on div at bounding box center [45, 189] width 83 height 9
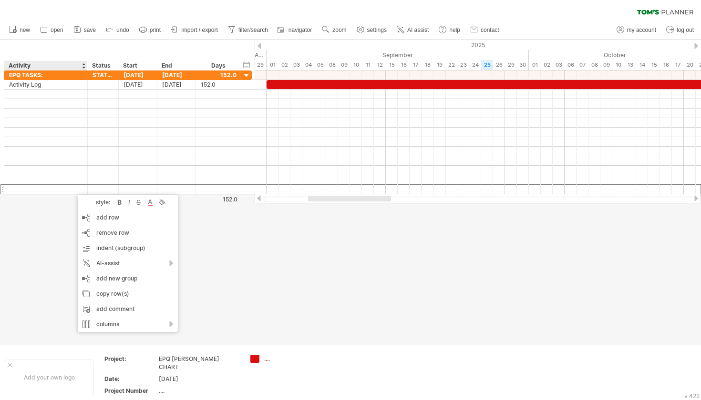
click at [109, 215] on div "add row Ctrl+Enter Cmd+Enter" at bounding box center [128, 217] width 100 height 15
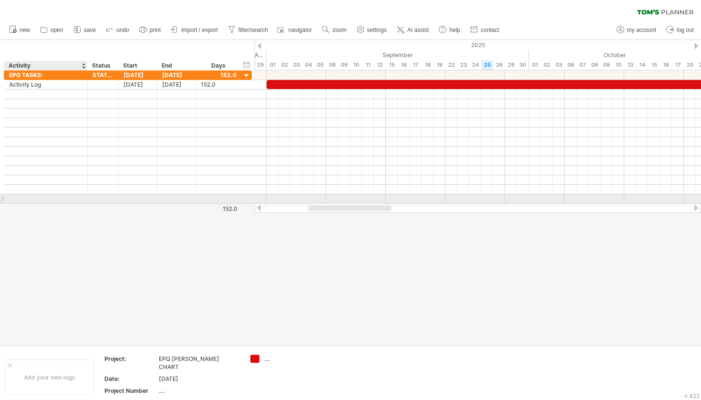
click at [72, 197] on div at bounding box center [45, 199] width 83 height 9
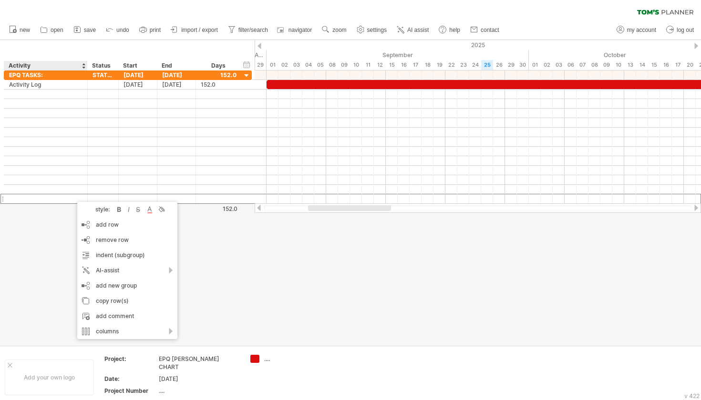
click at [99, 223] on div "add row Ctrl+Enter Cmd+Enter" at bounding box center [127, 224] width 100 height 15
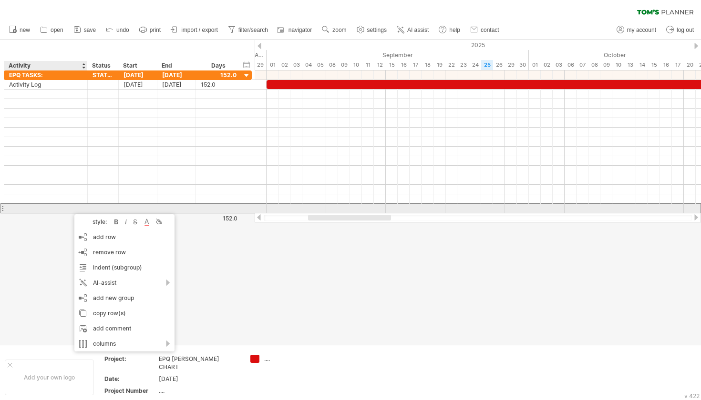
click at [70, 210] on div at bounding box center [45, 208] width 83 height 9
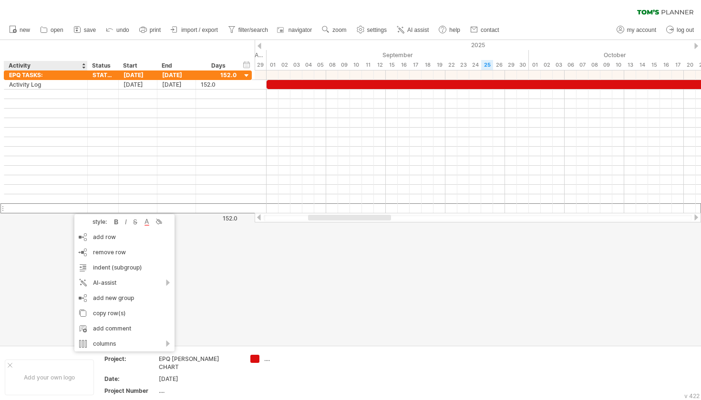
click at [101, 239] on div "add row Ctrl+Enter Cmd+Enter" at bounding box center [124, 237] width 100 height 15
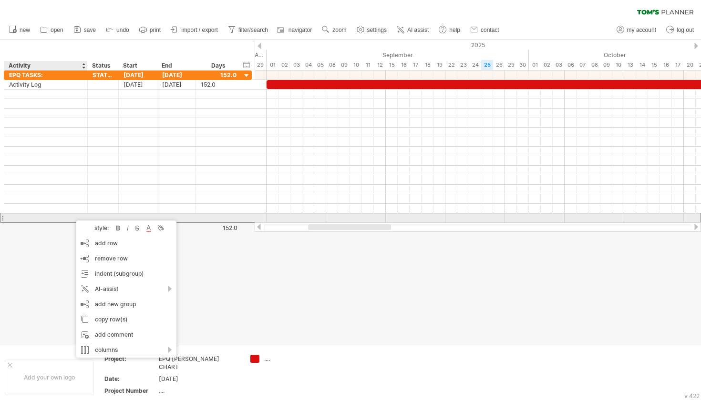
click at [72, 216] on div at bounding box center [45, 218] width 83 height 9
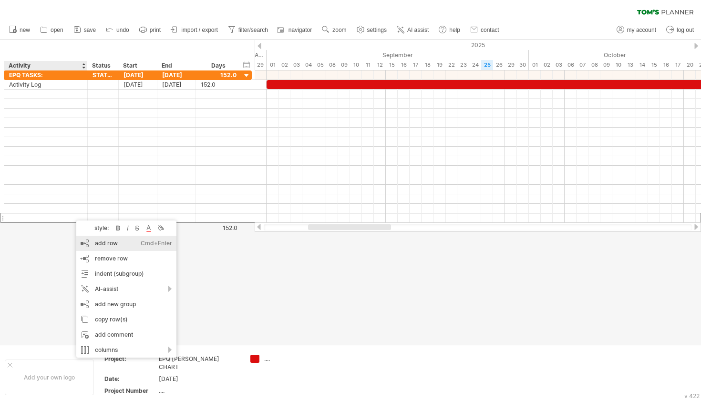
click at [109, 241] on div "add row Ctrl+Enter Cmd+Enter" at bounding box center [126, 243] width 100 height 15
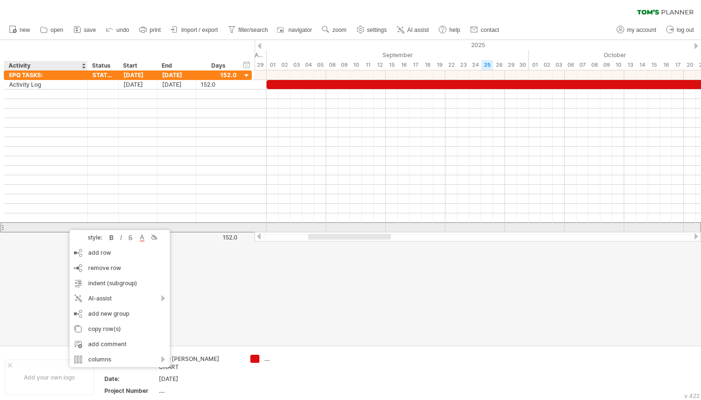
click at [65, 225] on div at bounding box center [45, 227] width 83 height 9
click at [104, 252] on div "add row Ctrl+Enter Cmd+Enter" at bounding box center [120, 253] width 100 height 15
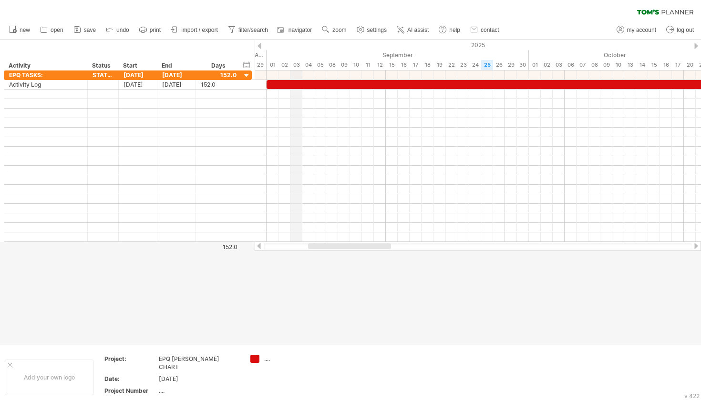
click at [298, 49] on div "2025" at bounding box center [433, 45] width 1764 height 10
click at [329, 60] on div "timeline settings" at bounding box center [338, 60] width 70 height 15
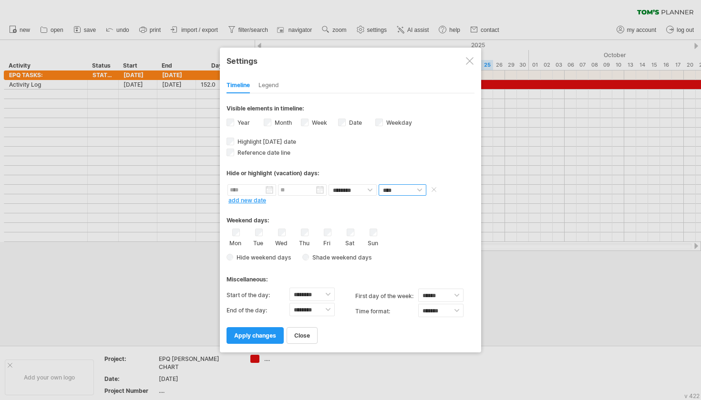
select select "*"
click at [436, 190] on span at bounding box center [436, 189] width 14 height 11
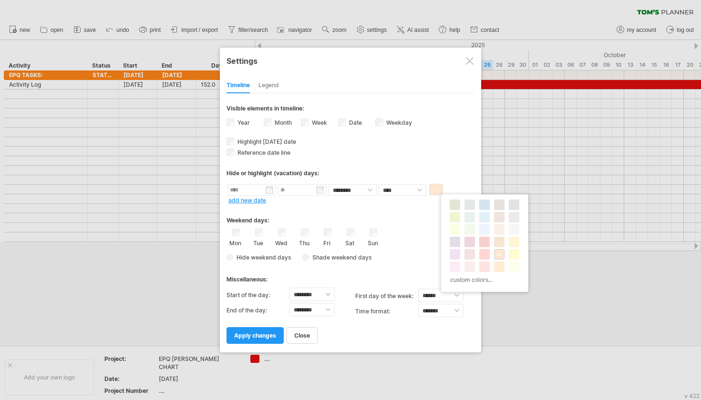
click at [469, 62] on div at bounding box center [470, 61] width 8 height 8
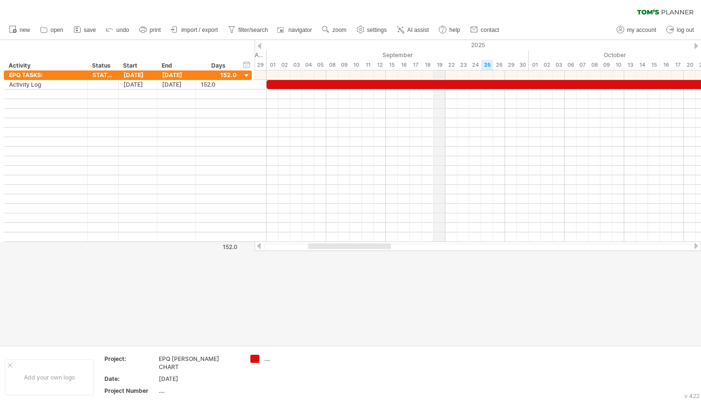
click at [438, 50] on div "2025" at bounding box center [433, 45] width 1764 height 10
click at [481, 65] on div "timeline settings" at bounding box center [478, 61] width 70 height 15
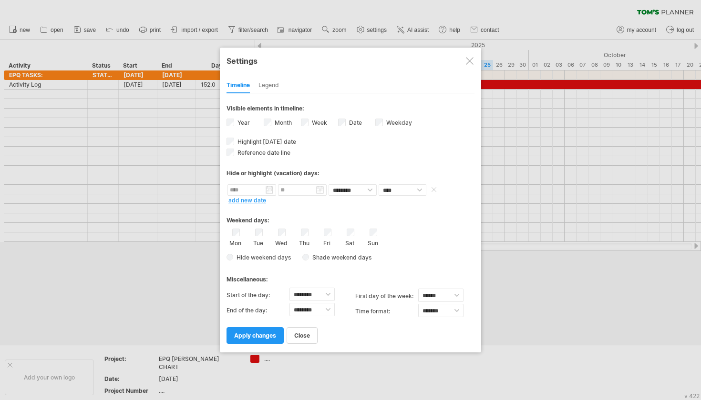
click at [268, 193] on input "text" at bounding box center [251, 189] width 49 height 11
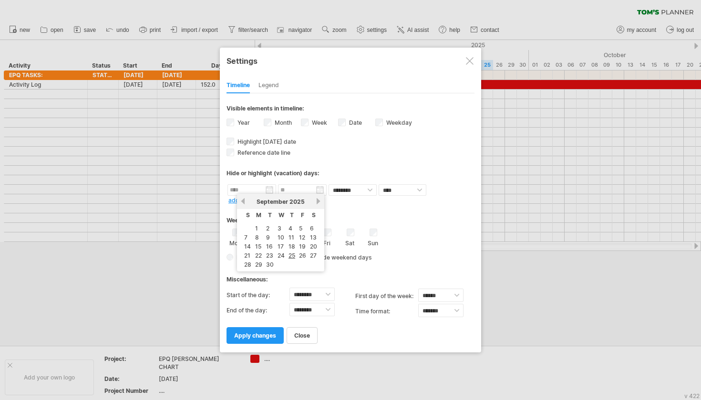
click at [286, 200] on span "September" at bounding box center [271, 201] width 31 height 7
click at [256, 226] on link "1" at bounding box center [256, 228] width 5 height 9
type input "********"
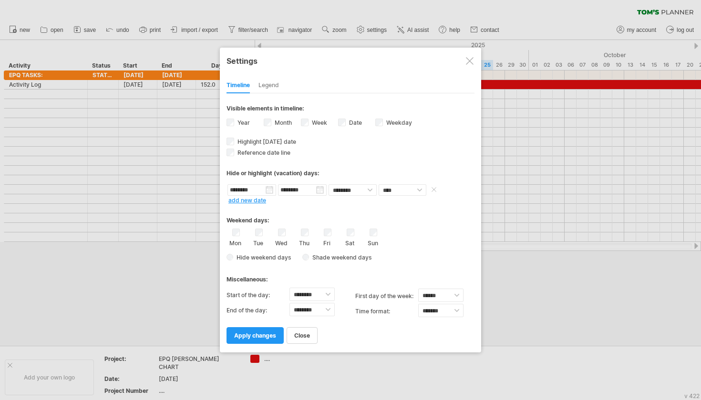
click at [307, 191] on input "********" at bounding box center [302, 189] width 49 height 11
click at [320, 268] on link "30" at bounding box center [321, 264] width 10 height 9
click at [318, 189] on input "********" at bounding box center [302, 189] width 49 height 11
click at [366, 203] on link "next" at bounding box center [368, 201] width 7 height 7
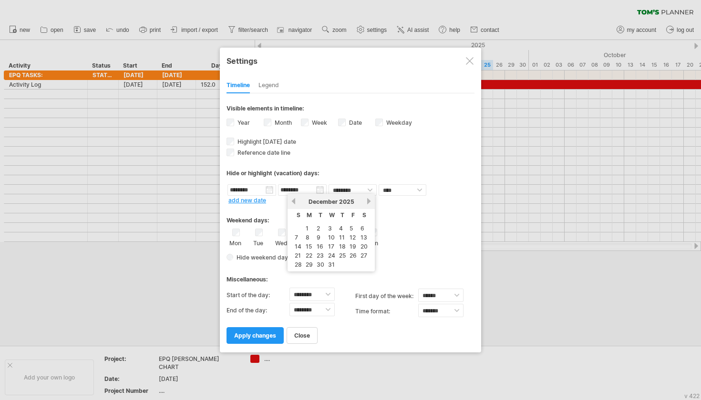
click at [366, 203] on link "next" at bounding box center [368, 201] width 7 height 7
click at [366, 203] on link "next" at bounding box center [367, 201] width 7 height 7
click at [366, 203] on link "next" at bounding box center [368, 201] width 7 height 7
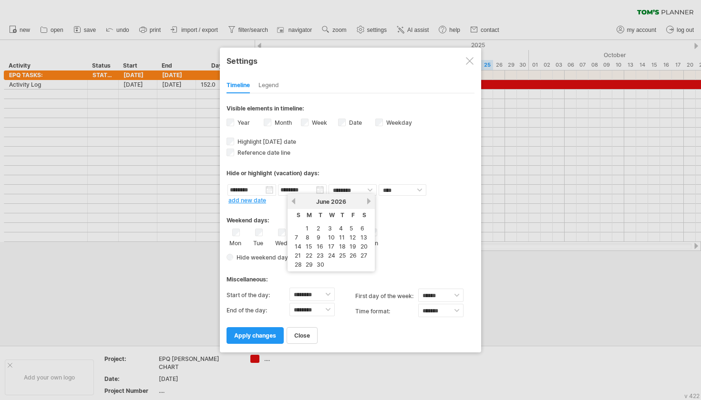
click at [289, 202] on div "previous next [DATE]" at bounding box center [330, 201] width 87 height 15
click at [294, 202] on link "previous" at bounding box center [293, 201] width 7 height 7
click at [342, 264] on link "30" at bounding box center [343, 264] width 10 height 9
type input "********"
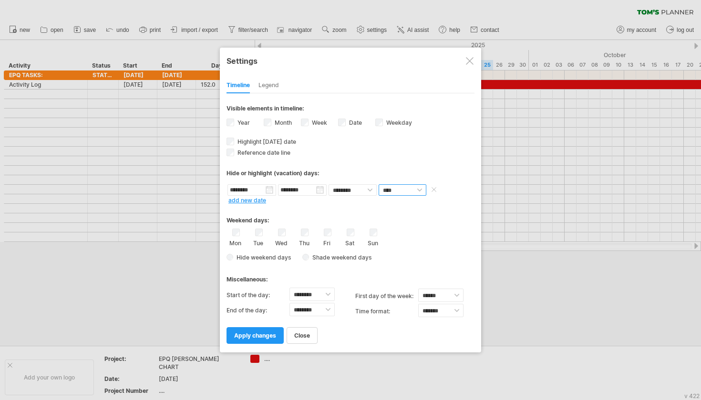
select select "*"
click at [437, 190] on span at bounding box center [436, 189] width 14 height 11
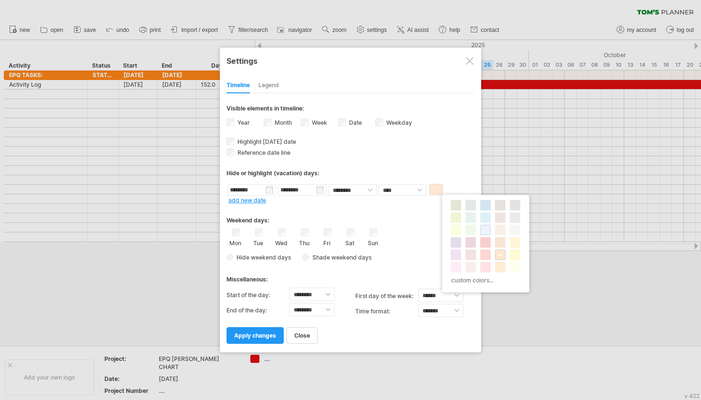
click at [486, 226] on span at bounding box center [485, 230] width 8 height 8
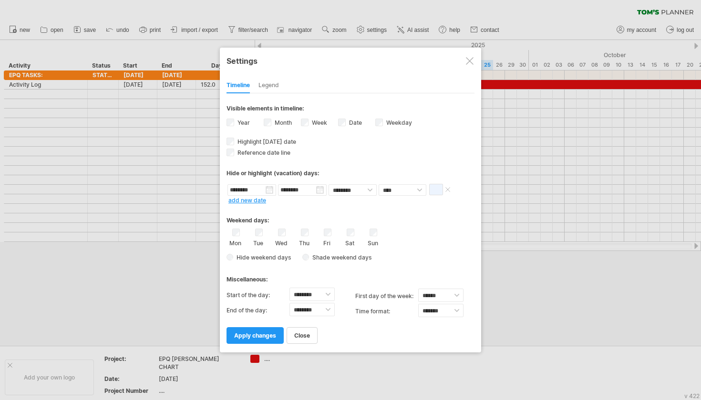
click at [437, 186] on span at bounding box center [436, 189] width 14 height 11
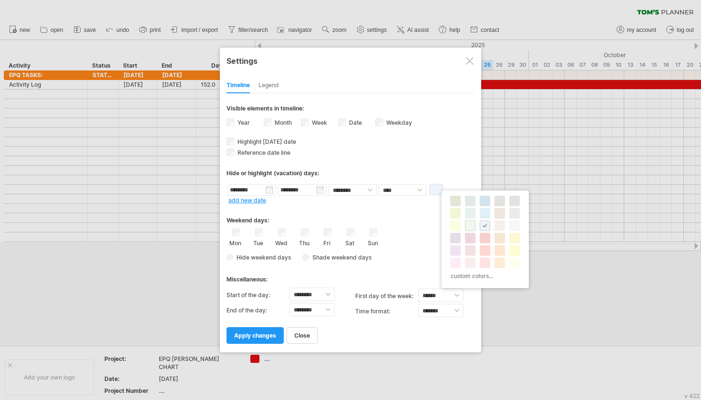
click at [471, 228] on span at bounding box center [470, 226] width 8 height 8
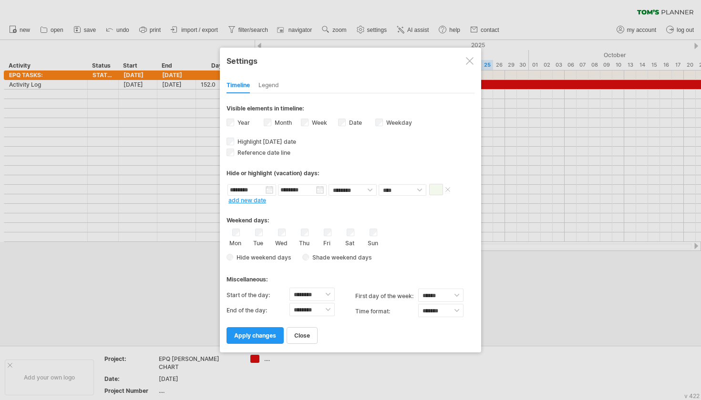
click at [440, 191] on span at bounding box center [436, 189] width 14 height 11
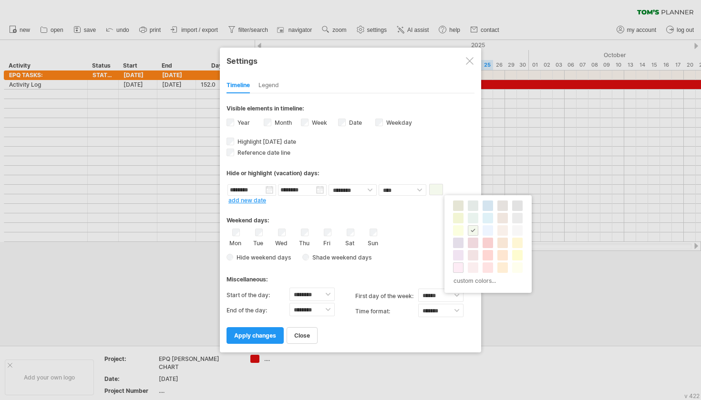
click at [457, 264] on div at bounding box center [458, 268] width 10 height 10
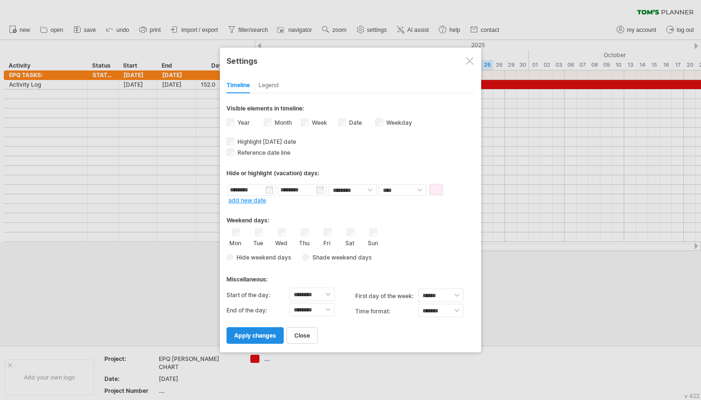
click at [263, 334] on span "apply changes" at bounding box center [255, 335] width 42 height 7
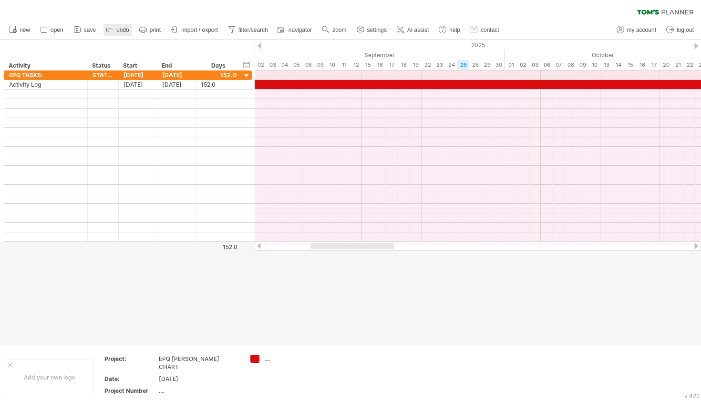
click at [113, 29] on icon at bounding box center [110, 29] width 10 height 10
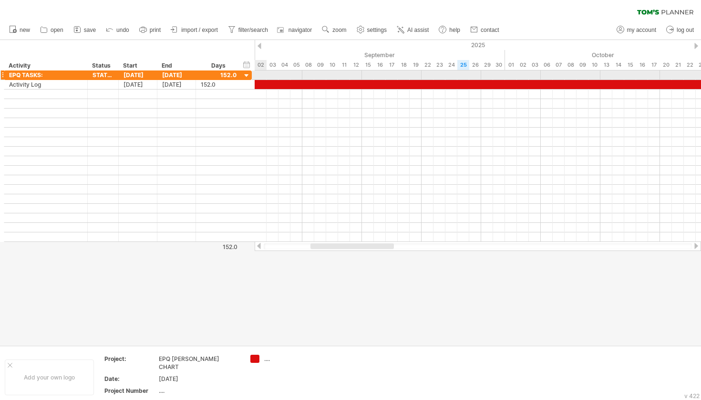
click at [262, 72] on div at bounding box center [478, 76] width 446 height 10
click at [263, 77] on div at bounding box center [478, 76] width 446 height 10
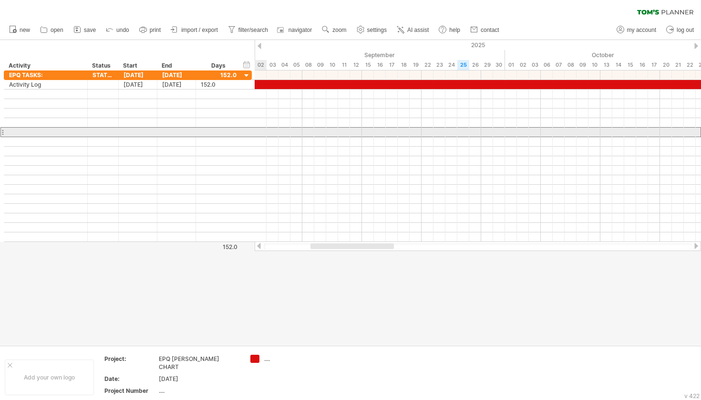
click at [198, 133] on div at bounding box center [219, 132] width 46 height 9
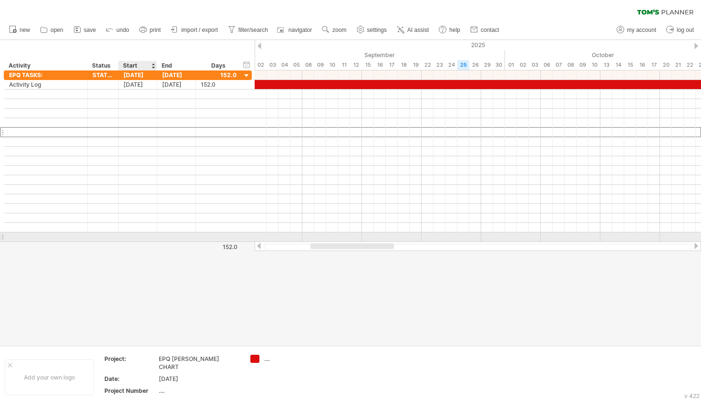
click at [133, 236] on div at bounding box center [138, 237] width 39 height 9
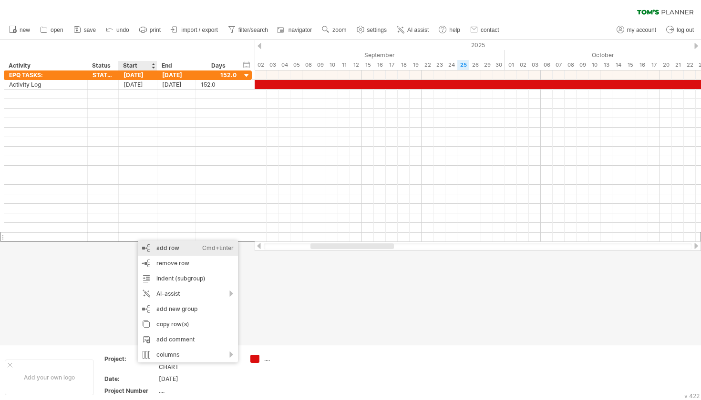
click at [164, 250] on div "add row Ctrl+Enter Cmd+Enter" at bounding box center [188, 248] width 100 height 15
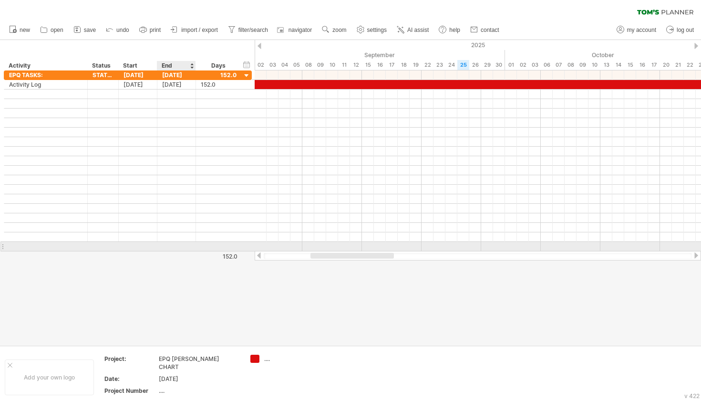
click at [164, 250] on div at bounding box center [176, 246] width 39 height 9
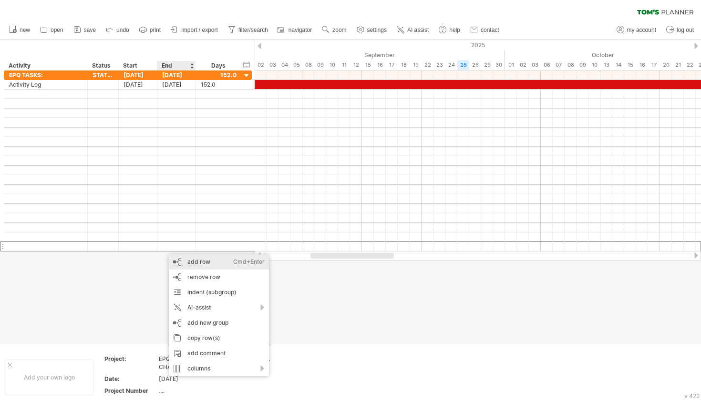
click at [192, 261] on div "add row Ctrl+Enter Cmd+Enter" at bounding box center [219, 262] width 100 height 15
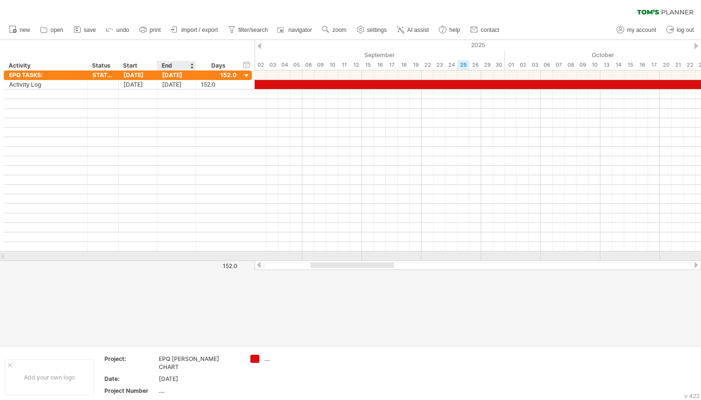
click at [179, 255] on div at bounding box center [176, 256] width 39 height 9
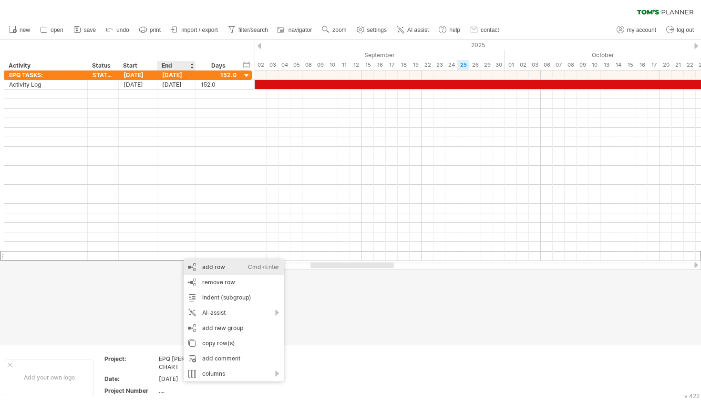
click at [199, 268] on div "add row Ctrl+Enter Cmd+Enter" at bounding box center [234, 267] width 100 height 15
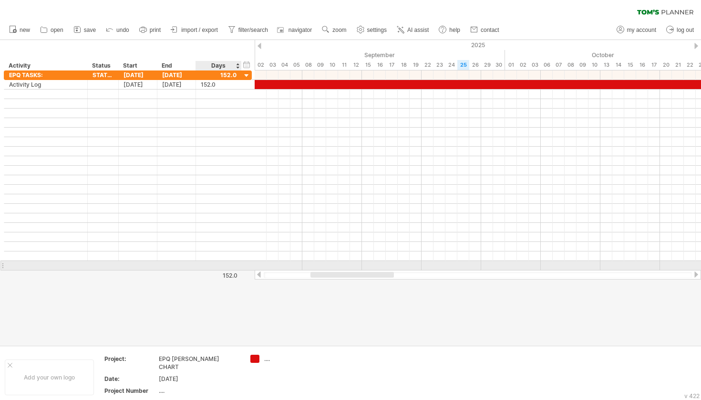
click at [199, 268] on div at bounding box center [219, 265] width 46 height 9
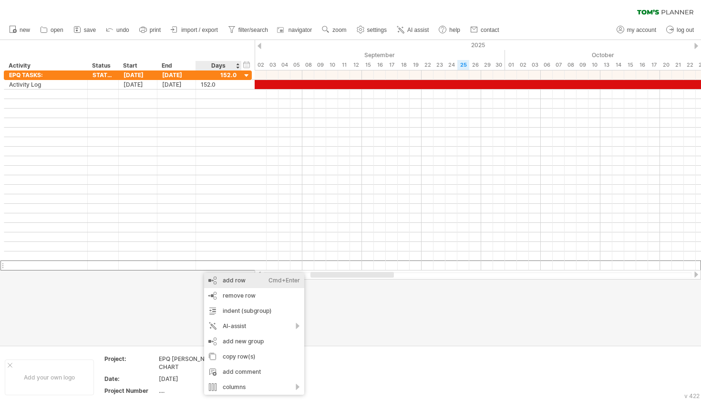
click at [220, 278] on div "add row Ctrl+Enter Cmd+Enter" at bounding box center [254, 280] width 100 height 15
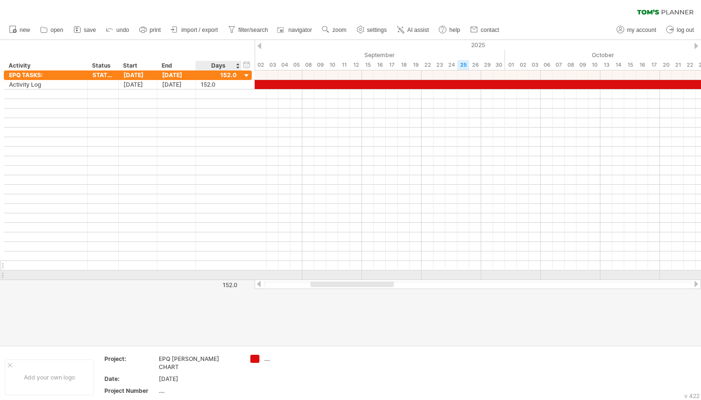
click at [209, 269] on div at bounding box center [219, 265] width 36 height 9
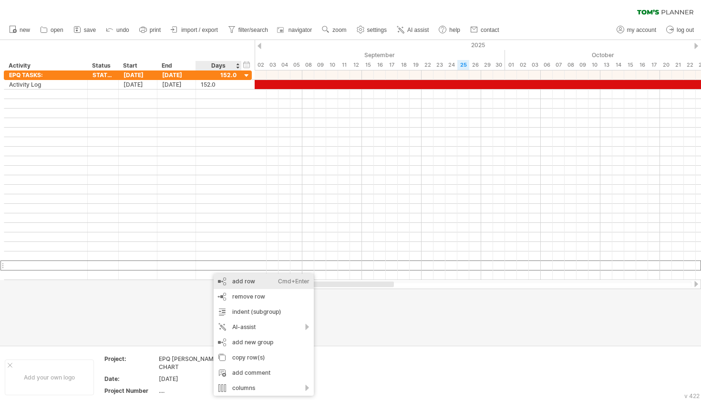
click at [226, 284] on div "add row Ctrl+Enter Cmd+Enter" at bounding box center [264, 281] width 100 height 15
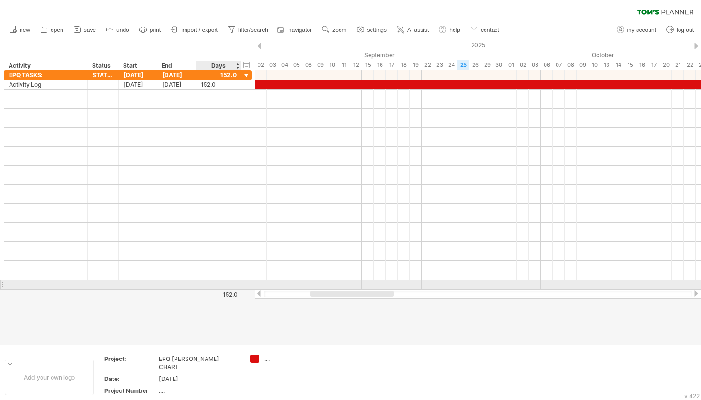
click at [226, 284] on div at bounding box center [219, 284] width 36 height 9
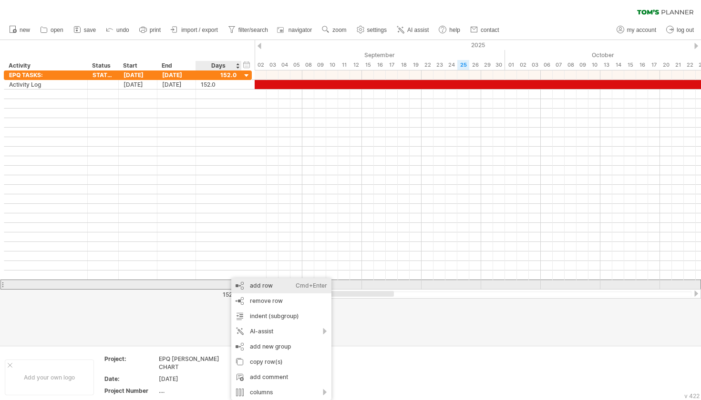
click at [256, 287] on div "add row Ctrl+Enter Cmd+Enter" at bounding box center [281, 285] width 100 height 15
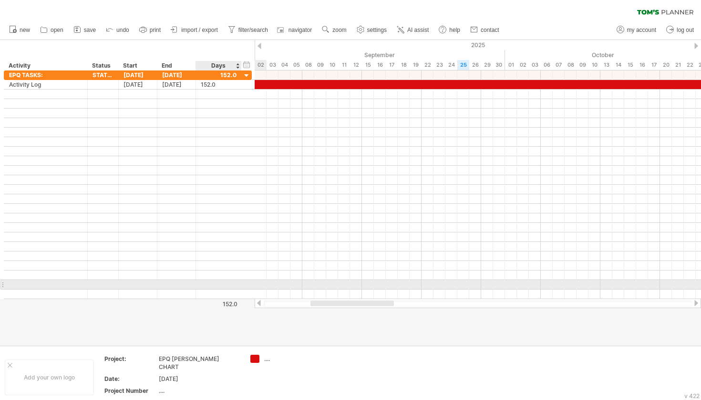
click at [217, 286] on div at bounding box center [219, 284] width 36 height 9
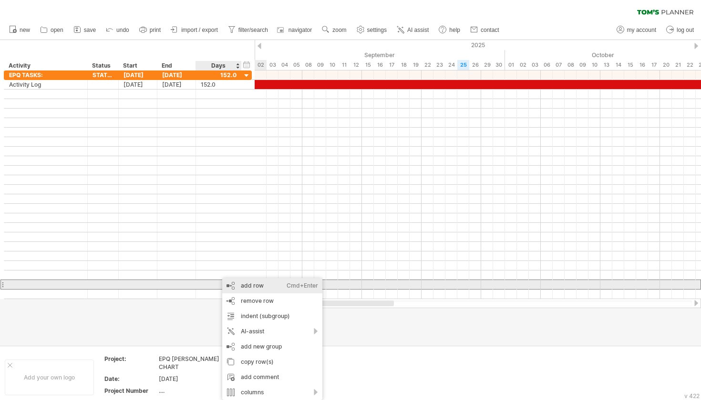
click at [249, 286] on div "add row Ctrl+Enter Cmd+Enter" at bounding box center [272, 285] width 100 height 15
click at [227, 285] on div at bounding box center [219, 284] width 36 height 9
click at [244, 289] on div "add row Ctrl+Enter Cmd+Enter" at bounding box center [282, 285] width 100 height 15
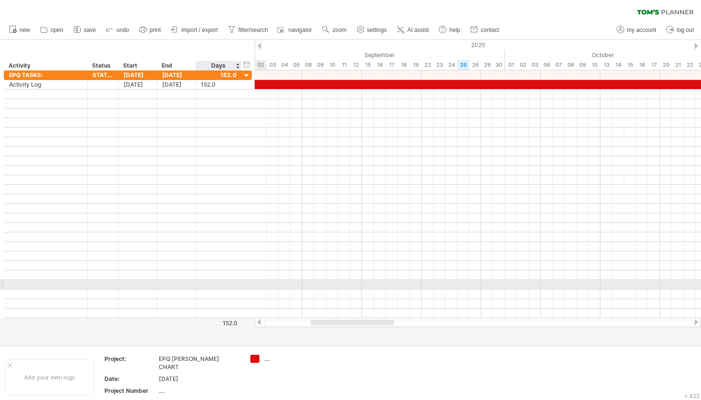
click at [244, 289] on div at bounding box center [128, 285] width 248 height 10
click at [243, 286] on div at bounding box center [128, 285] width 248 height 10
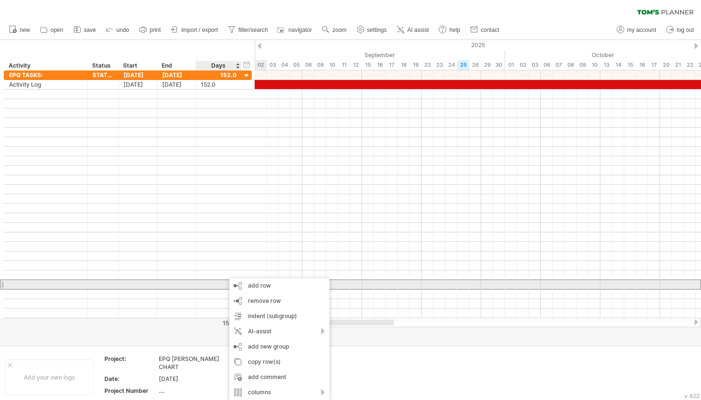
click at [225, 287] on div at bounding box center [219, 284] width 36 height 9
click at [257, 284] on div "add row Ctrl+Enter Cmd+Enter" at bounding box center [279, 285] width 100 height 15
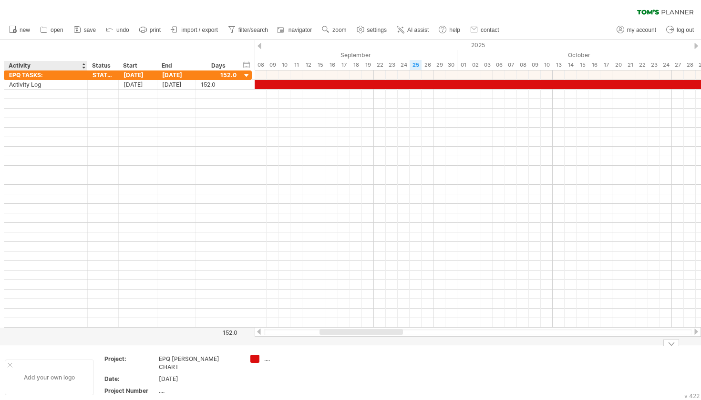
click at [10, 363] on div at bounding box center [10, 365] width 5 height 5
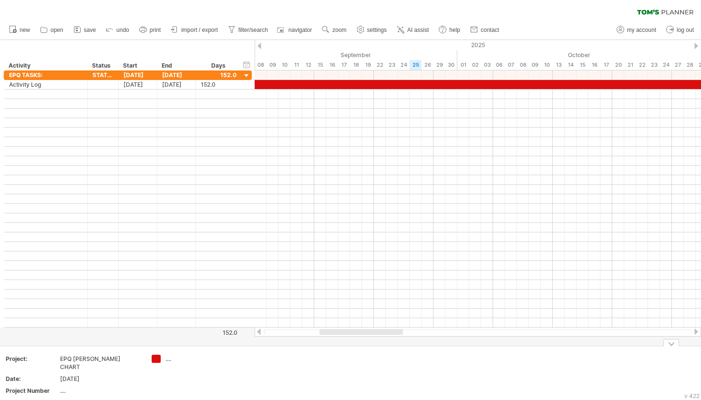
click at [671, 347] on div "Add your own logo Project: EPQ [PERSON_NAME] CHART Date: [DATE] Project Number …" at bounding box center [350, 377] width 701 height 62
click at [671, 344] on div at bounding box center [671, 342] width 16 height 7
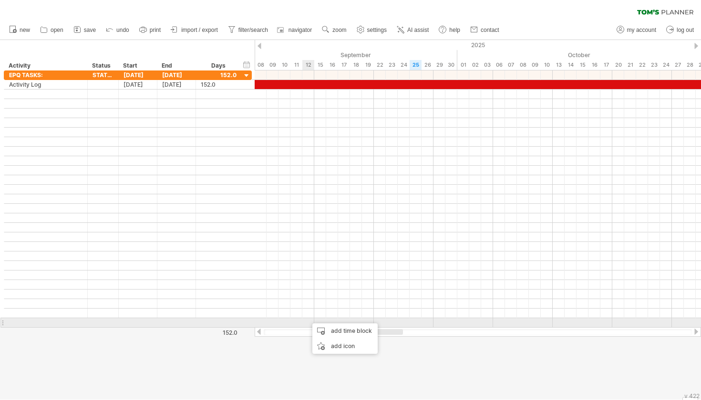
click at [307, 319] on div at bounding box center [478, 323] width 446 height 10
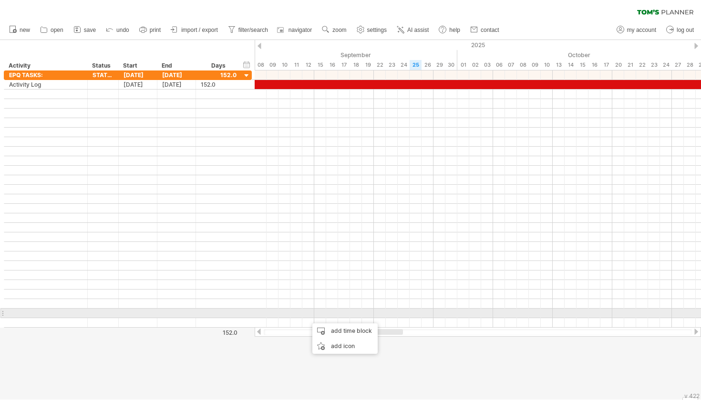
click at [231, 317] on div at bounding box center [219, 313] width 36 height 9
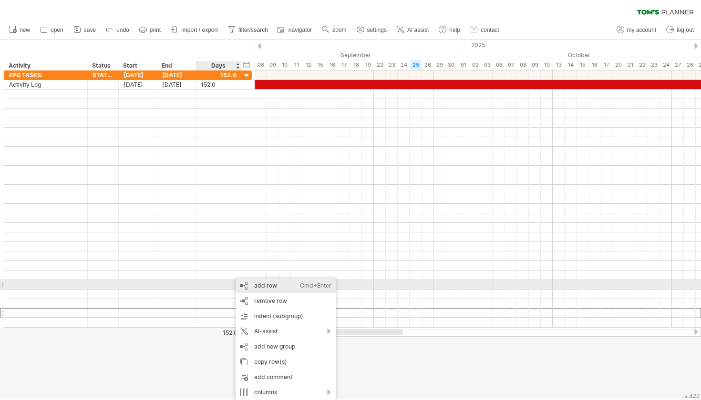
click at [266, 287] on div "add row Ctrl+Enter Cmd+Enter" at bounding box center [285, 285] width 100 height 15
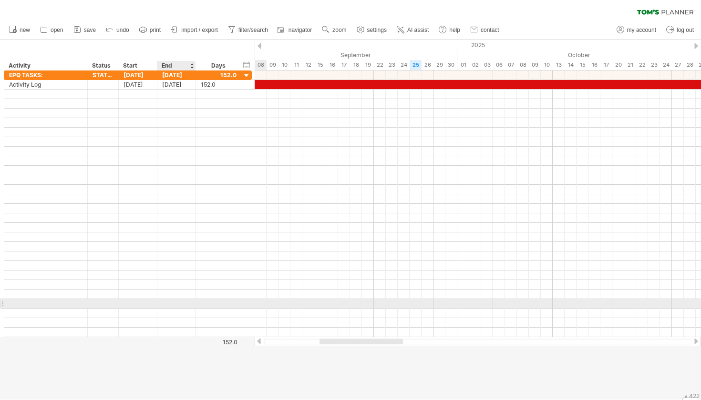
click at [183, 306] on div at bounding box center [176, 303] width 39 height 9
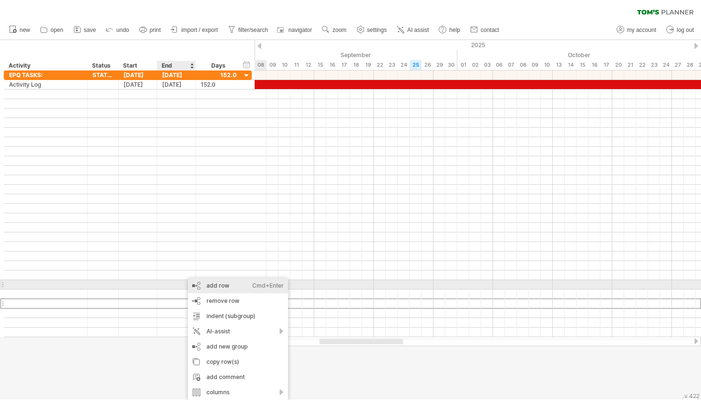
click at [216, 285] on div "add row Ctrl+Enter Cmd+Enter" at bounding box center [238, 285] width 100 height 15
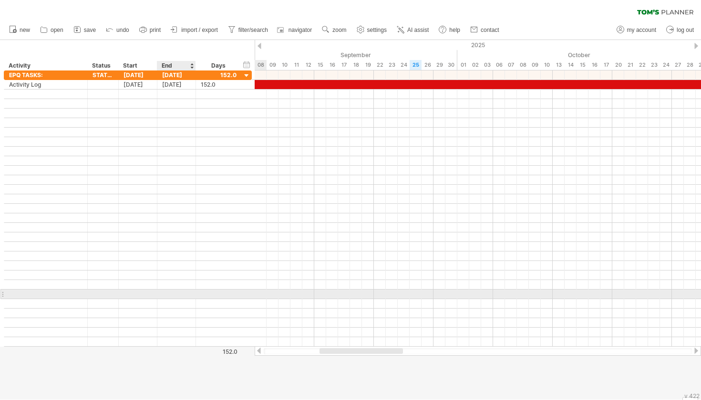
click at [185, 290] on div at bounding box center [176, 294] width 39 height 9
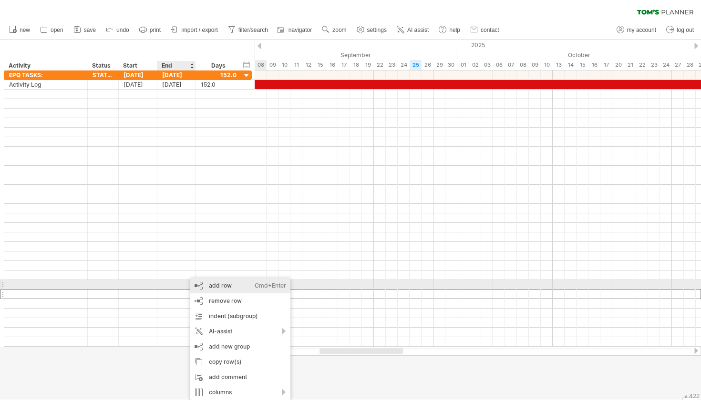
click at [215, 286] on div "add row Ctrl+Enter Cmd+Enter" at bounding box center [240, 285] width 100 height 15
click at [182, 289] on div at bounding box center [176, 284] width 39 height 9
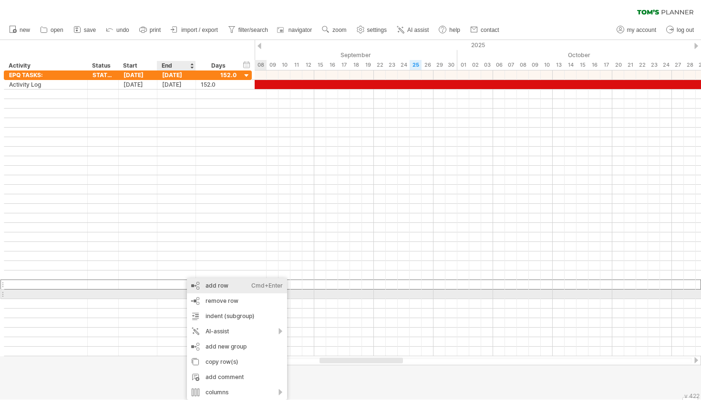
click at [206, 288] on div "add row Ctrl+Enter Cmd+Enter" at bounding box center [237, 285] width 100 height 15
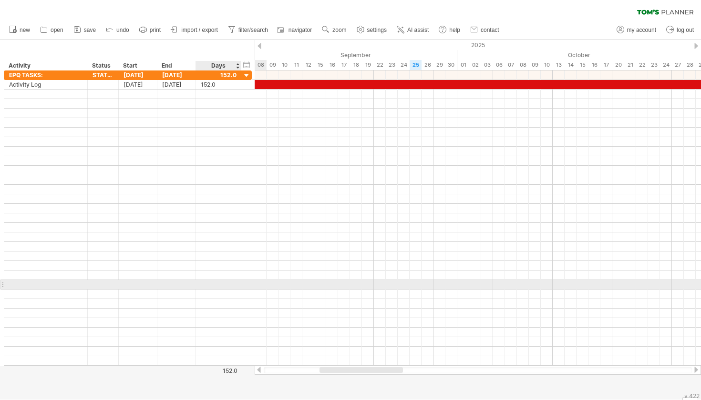
click at [206, 288] on div at bounding box center [219, 284] width 36 height 9
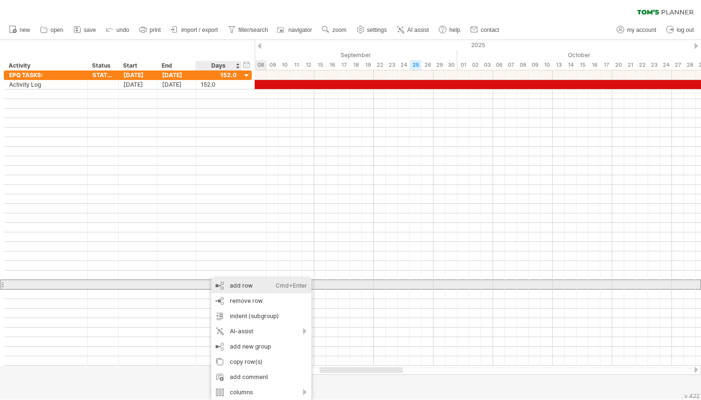
click at [235, 284] on div "add row Ctrl+Enter Cmd+Enter" at bounding box center [261, 285] width 100 height 15
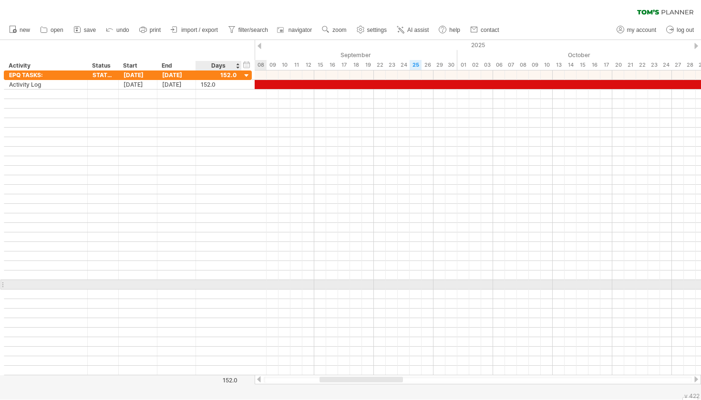
click at [235, 284] on div at bounding box center [219, 284] width 36 height 9
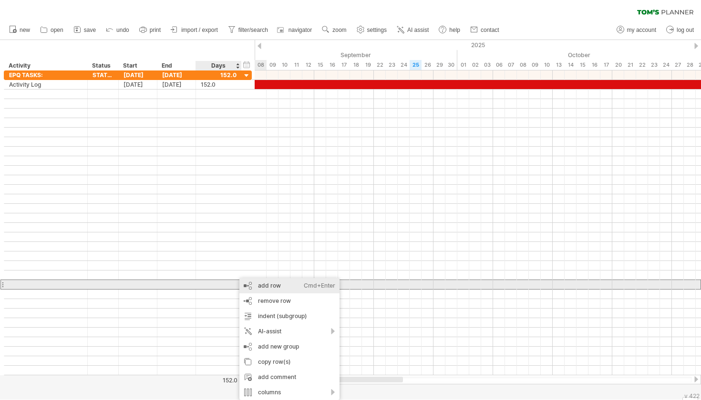
click at [249, 282] on div "add row Ctrl+Enter Cmd+Enter" at bounding box center [289, 285] width 100 height 15
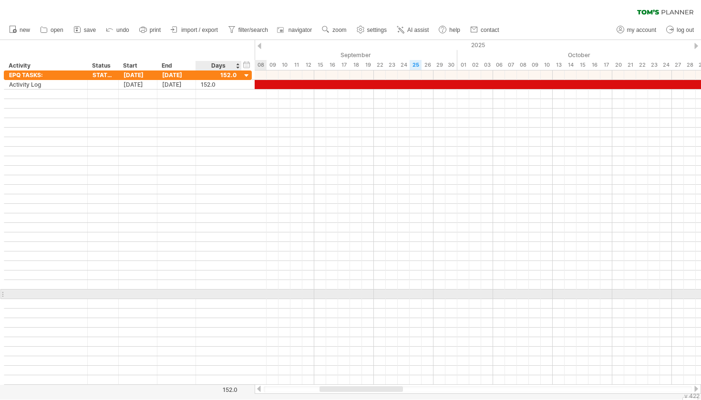
click at [216, 292] on div at bounding box center [219, 294] width 36 height 9
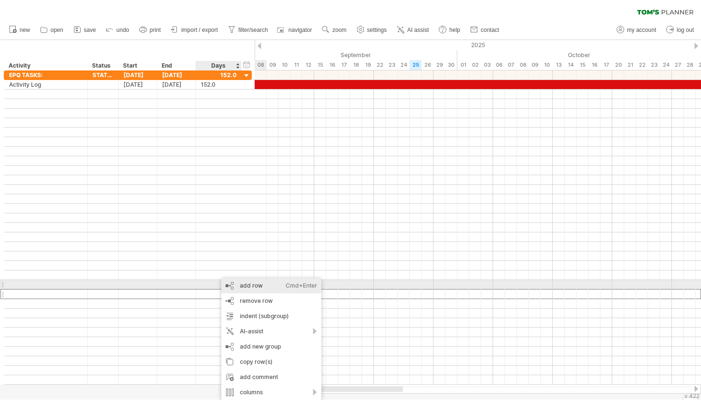
click at [241, 286] on div "add row Ctrl+Enter Cmd+Enter" at bounding box center [271, 285] width 100 height 15
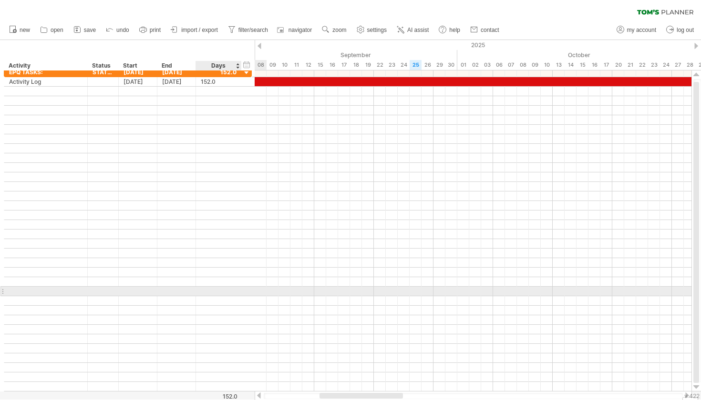
click at [236, 287] on div at bounding box center [219, 291] width 36 height 9
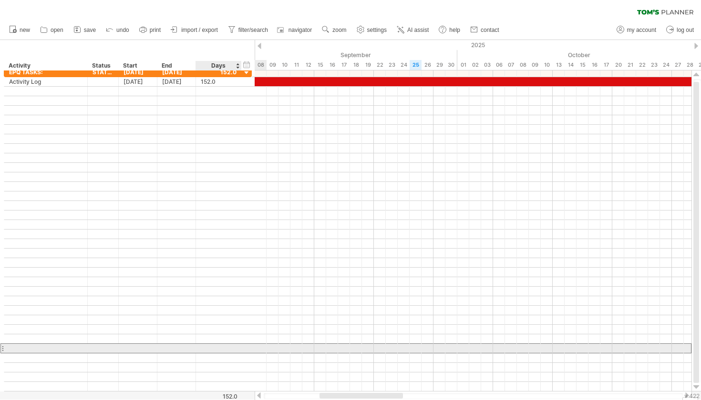
click at [147, 346] on div at bounding box center [138, 348] width 39 height 9
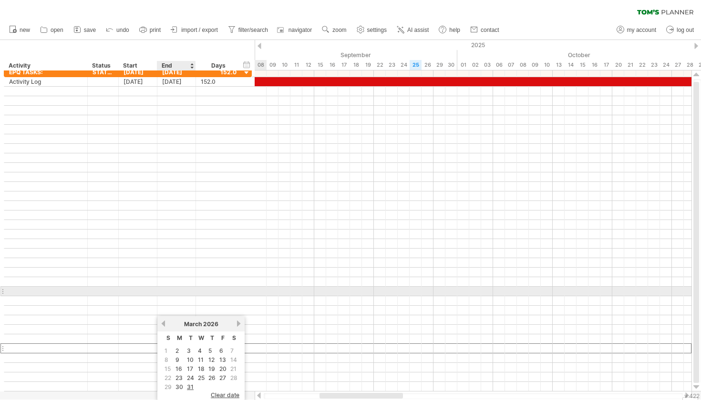
click at [178, 287] on div at bounding box center [176, 291] width 39 height 9
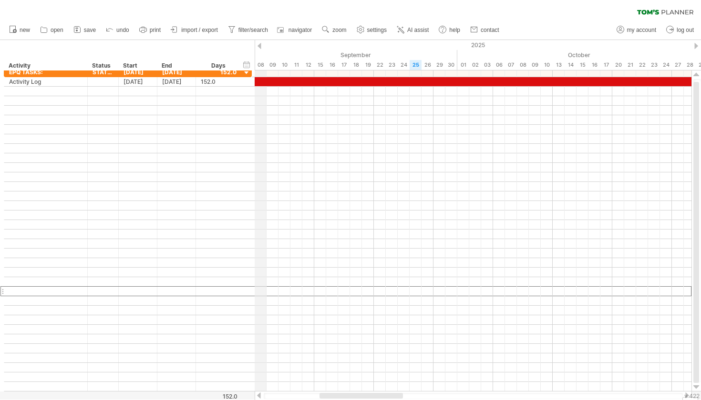
click at [255, 45] on div "2025" at bounding box center [374, 45] width 1740 height 10
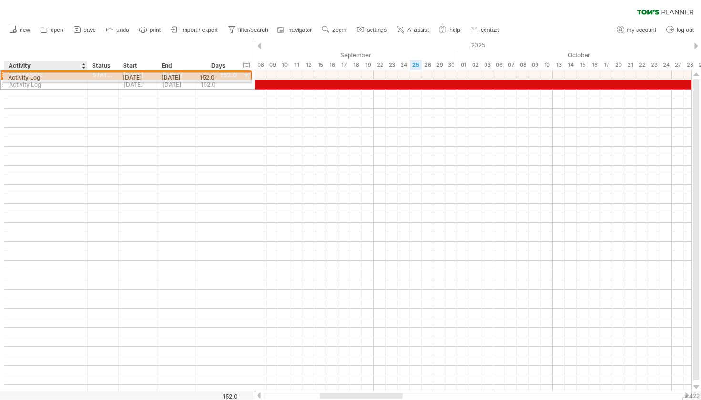
click at [9, 79] on div "**********" at bounding box center [128, 233] width 248 height 324
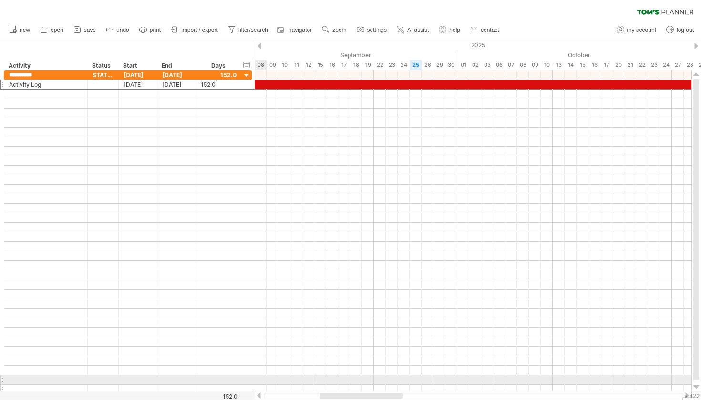
click at [250, 385] on div at bounding box center [251, 389] width 3 height 9
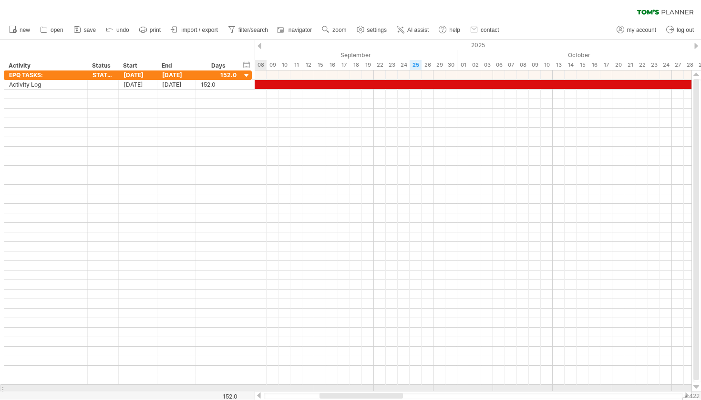
click at [250, 388] on div at bounding box center [251, 389] width 3 height 9
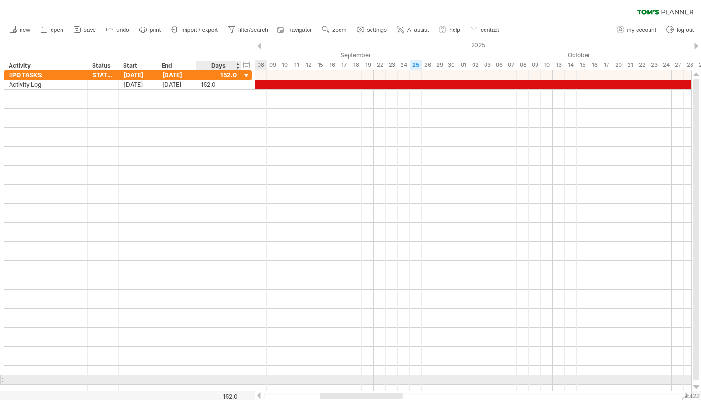
click at [222, 378] on div at bounding box center [219, 380] width 36 height 9
click at [252, 381] on div at bounding box center [128, 381] width 248 height 10
click at [248, 379] on div at bounding box center [128, 380] width 248 height 10
click at [248, 379] on div at bounding box center [128, 381] width 248 height 10
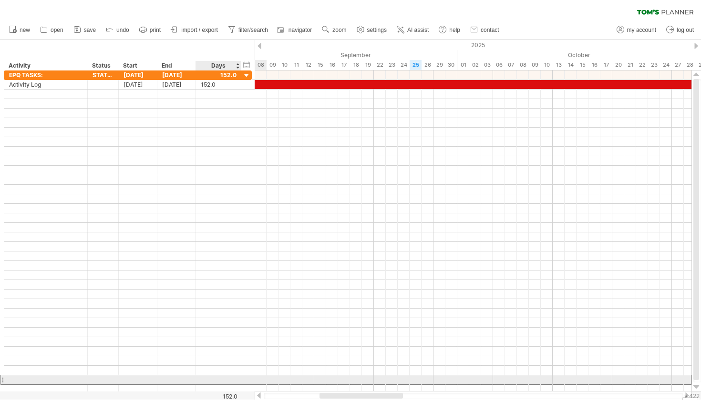
click at [206, 379] on div at bounding box center [219, 380] width 36 height 9
click at [206, 379] on input "text" at bounding box center [210, 380] width 18 height 9
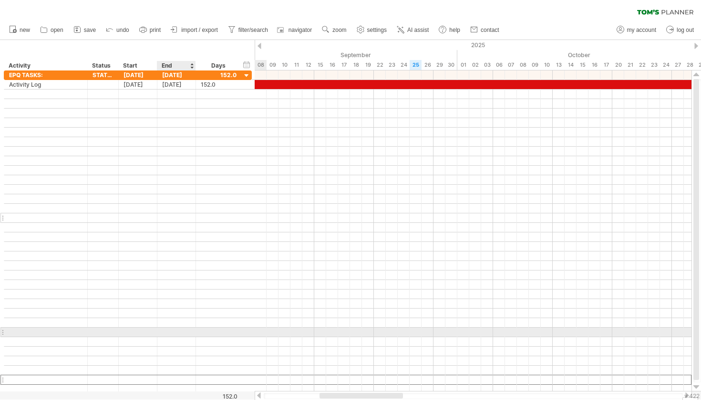
drag, startPoint x: 206, startPoint y: 379, endPoint x: 128, endPoint y: 220, distance: 177.4
click at [127, 220] on div "**********" at bounding box center [128, 233] width 248 height 324
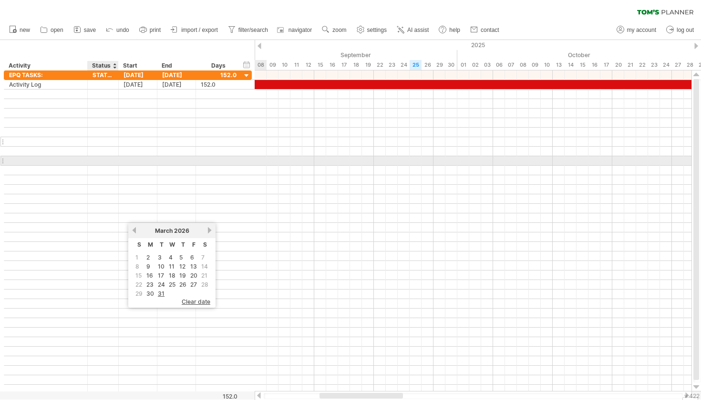
click at [91, 141] on div at bounding box center [103, 141] width 31 height 9
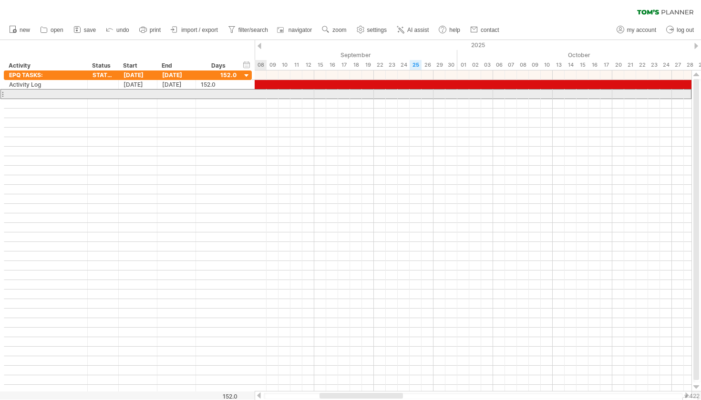
click at [2, 92] on div at bounding box center [2, 94] width 4 height 10
click at [3, 92] on div at bounding box center [2, 94] width 4 height 10
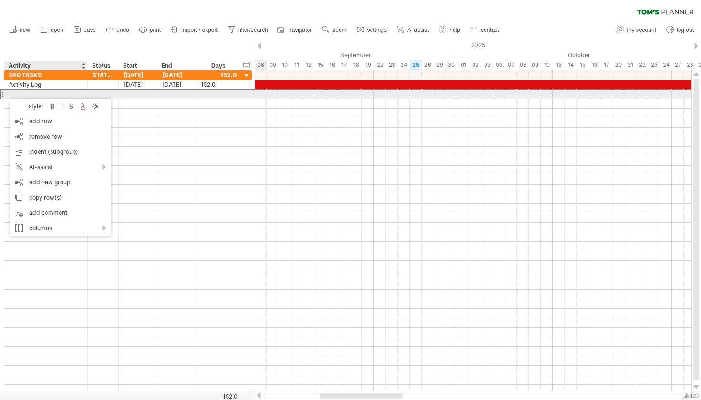
click at [6, 94] on div at bounding box center [45, 94] width 83 height 9
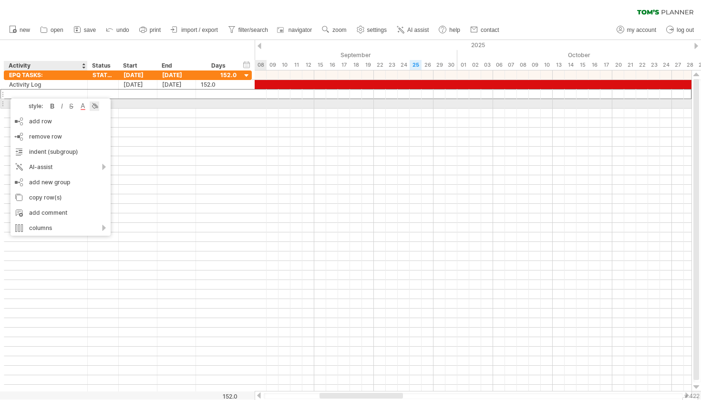
click at [98, 104] on div at bounding box center [95, 107] width 10 height 10
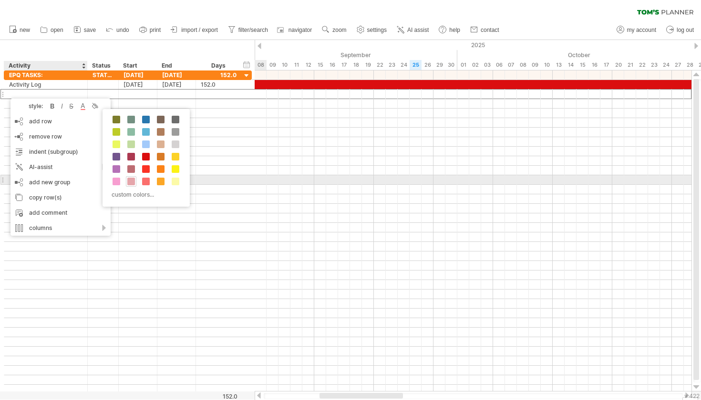
click at [130, 182] on span at bounding box center [131, 182] width 8 height 8
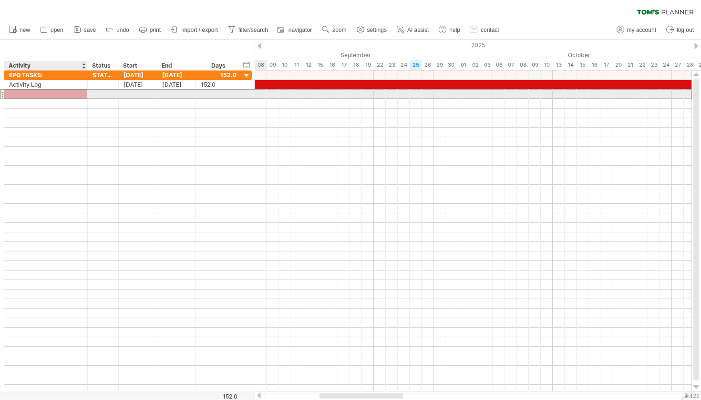
click at [73, 94] on div at bounding box center [45, 94] width 73 height 9
click at [103, 91] on div at bounding box center [102, 94] width 21 height 9
click at [92, 93] on input "text" at bounding box center [102, 94] width 21 height 9
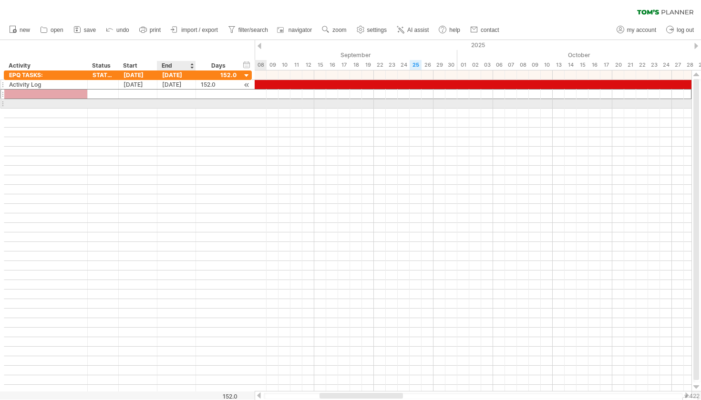
drag, startPoint x: 92, startPoint y: 93, endPoint x: 63, endPoint y: 86, distance: 29.8
click at [212, 105] on div "**********" at bounding box center [128, 233] width 248 height 324
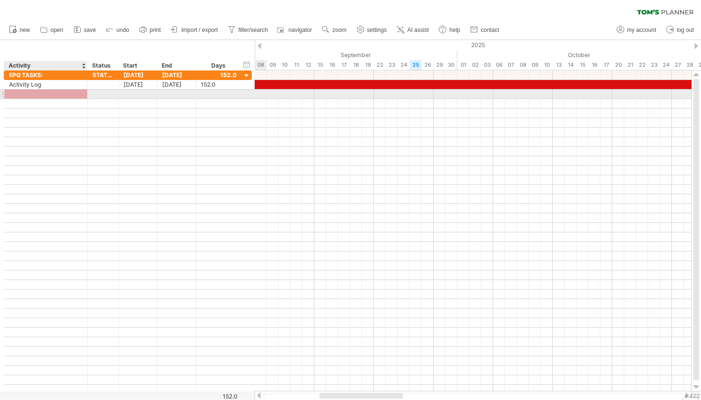
click at [72, 93] on div at bounding box center [45, 94] width 73 height 9
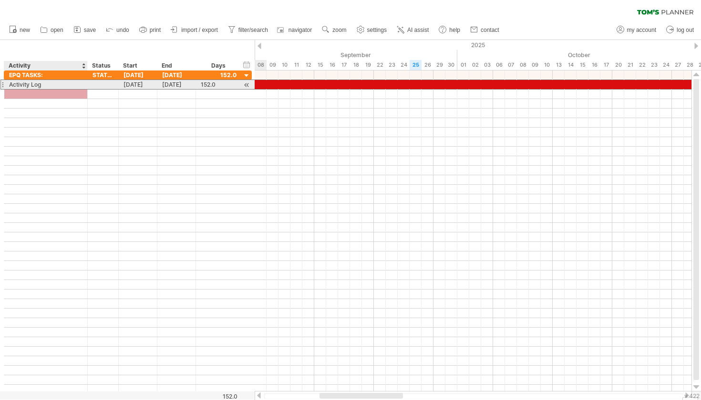
click at [45, 82] on div "Activity Log" at bounding box center [45, 84] width 73 height 9
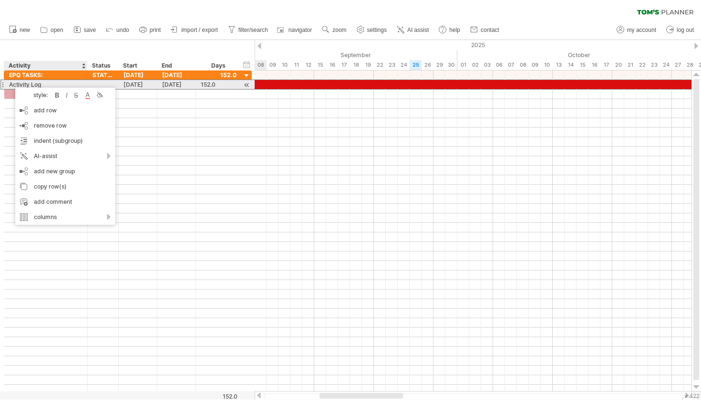
click at [10, 83] on div "**********" at bounding box center [45, 84] width 83 height 9
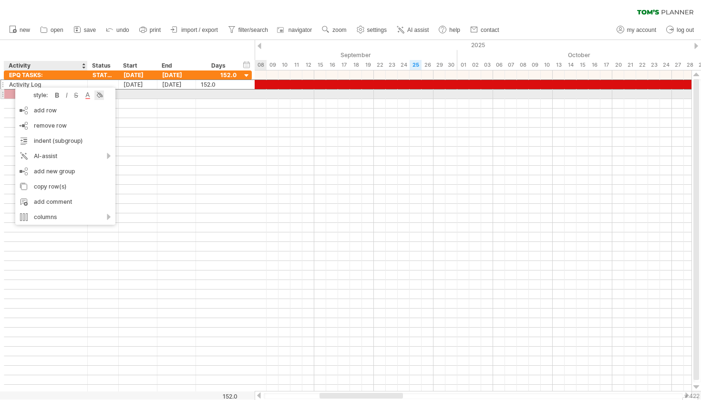
click at [99, 93] on div at bounding box center [99, 96] width 10 height 10
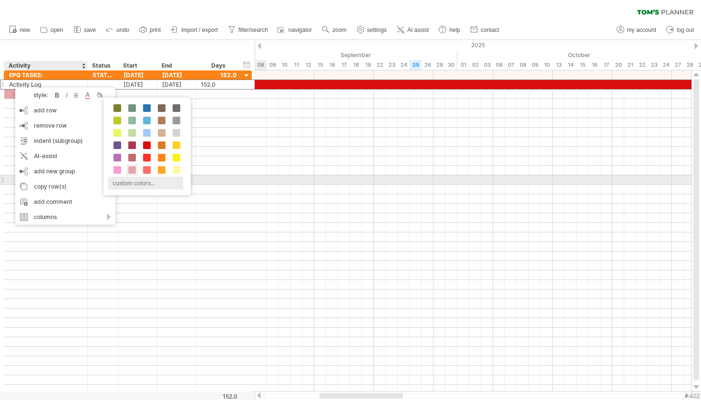
click at [137, 177] on div "custom colors..." at bounding box center [145, 183] width 75 height 13
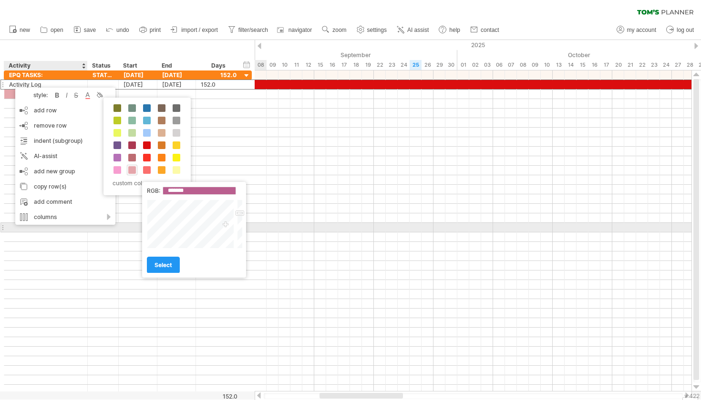
type input "*******"
drag, startPoint x: 199, startPoint y: 223, endPoint x: 225, endPoint y: 227, distance: 26.5
click at [225, 227] on div at bounding box center [191, 224] width 89 height 49
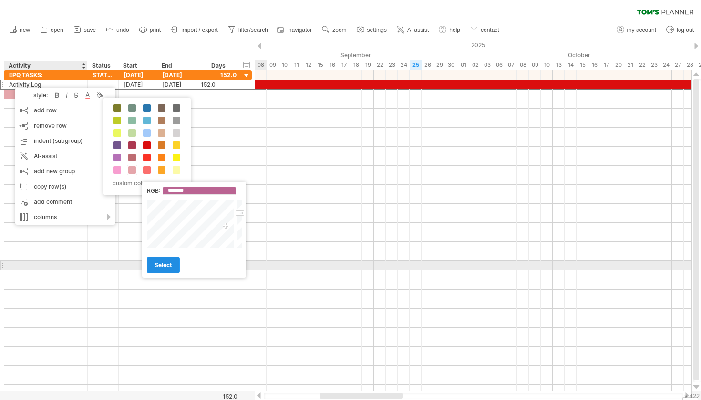
click at [156, 271] on link "select" at bounding box center [163, 265] width 33 height 17
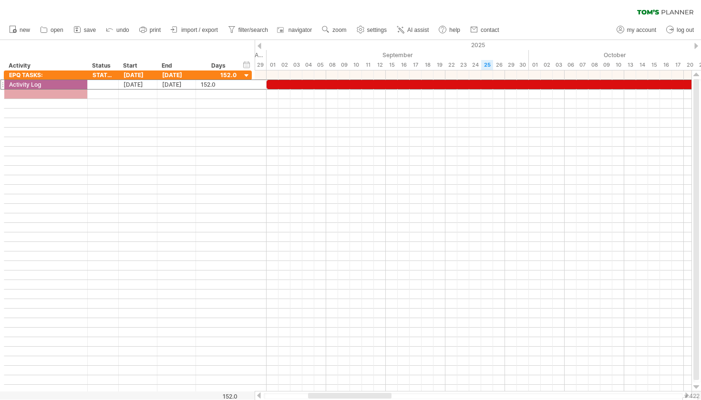
click at [260, 44] on div at bounding box center [259, 46] width 4 height 6
click at [693, 48] on div "2025" at bounding box center [564, 45] width 1740 height 10
click at [697, 47] on div at bounding box center [696, 46] width 4 height 6
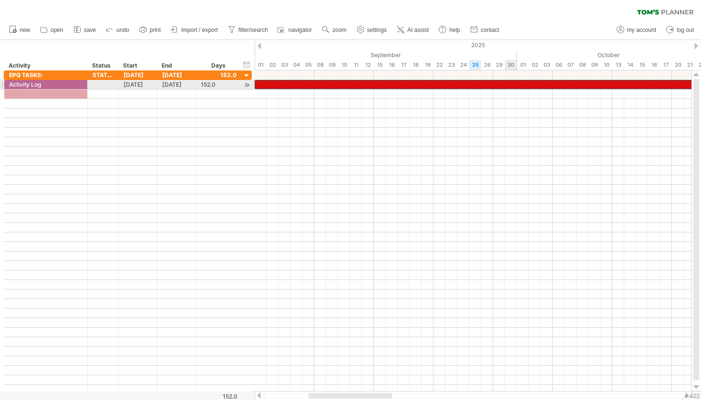
click at [263, 64] on div "01" at bounding box center [261, 65] width 12 height 10
